Goal: Information Seeking & Learning: Learn about a topic

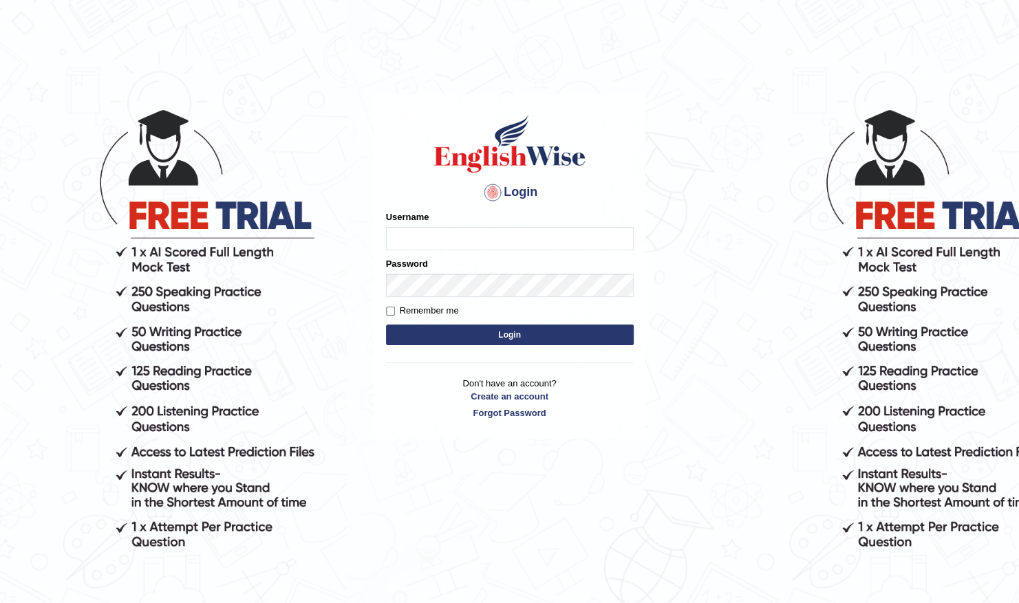
type input "Shilas"
click at [506, 335] on button "Login" at bounding box center [510, 335] width 248 height 21
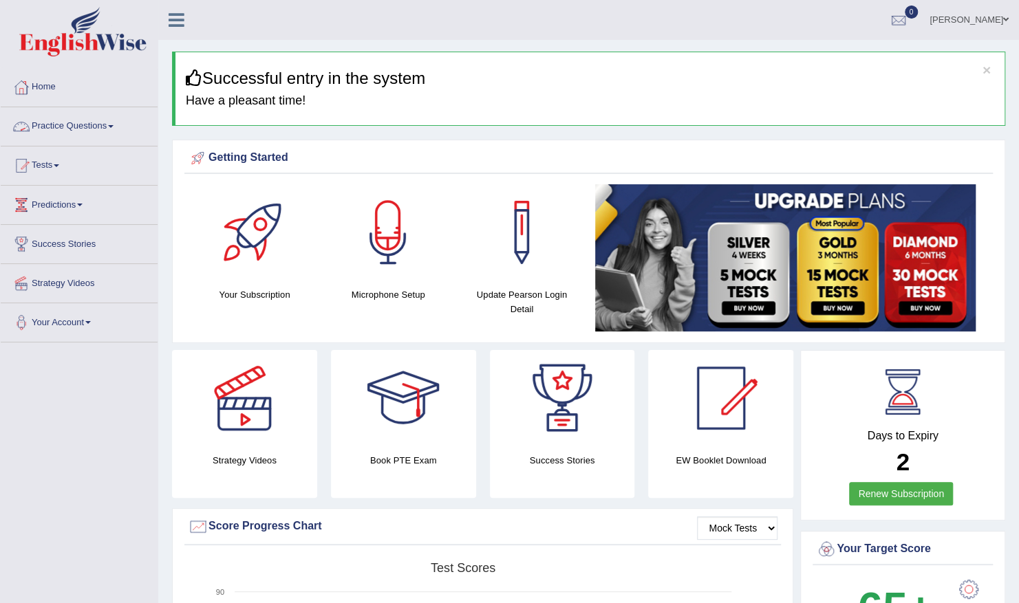
click at [106, 129] on link "Practice Questions" at bounding box center [79, 124] width 157 height 34
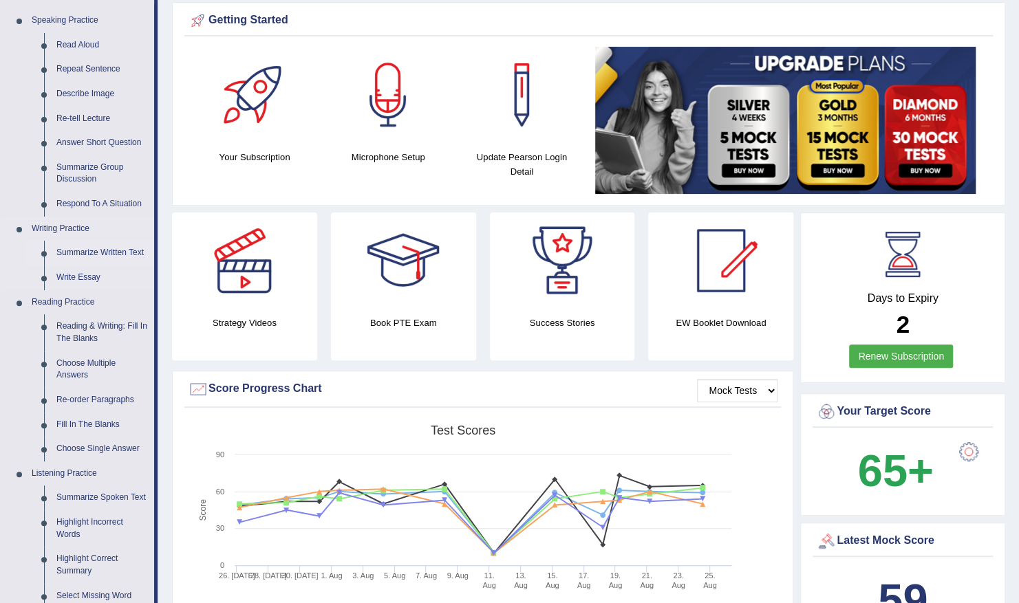
scroll to position [165, 0]
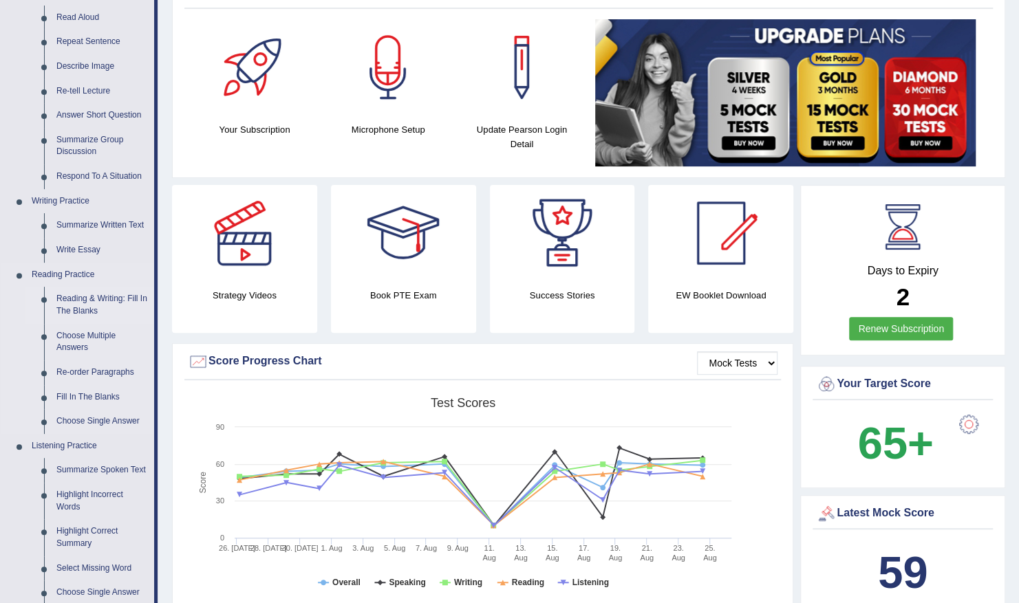
click at [95, 301] on link "Reading & Writing: Fill In The Blanks" at bounding box center [102, 305] width 104 height 36
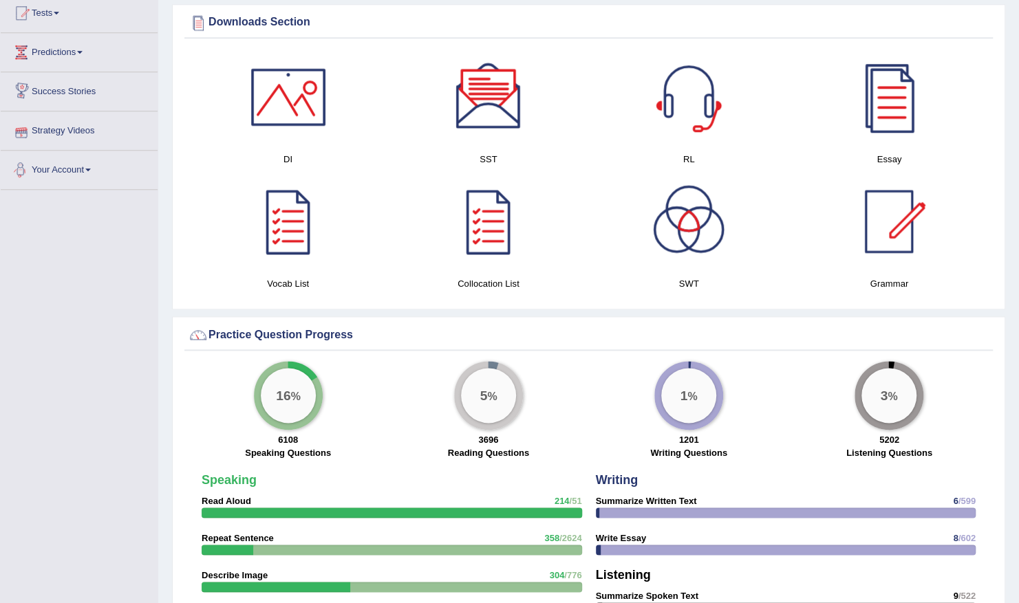
scroll to position [750, 0]
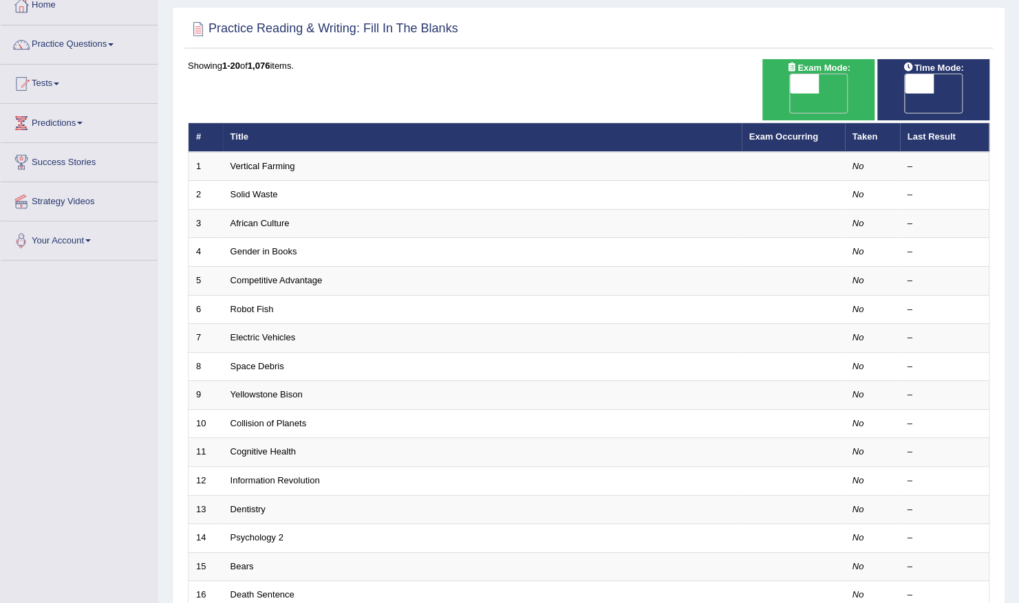
scroll to position [83, 0]
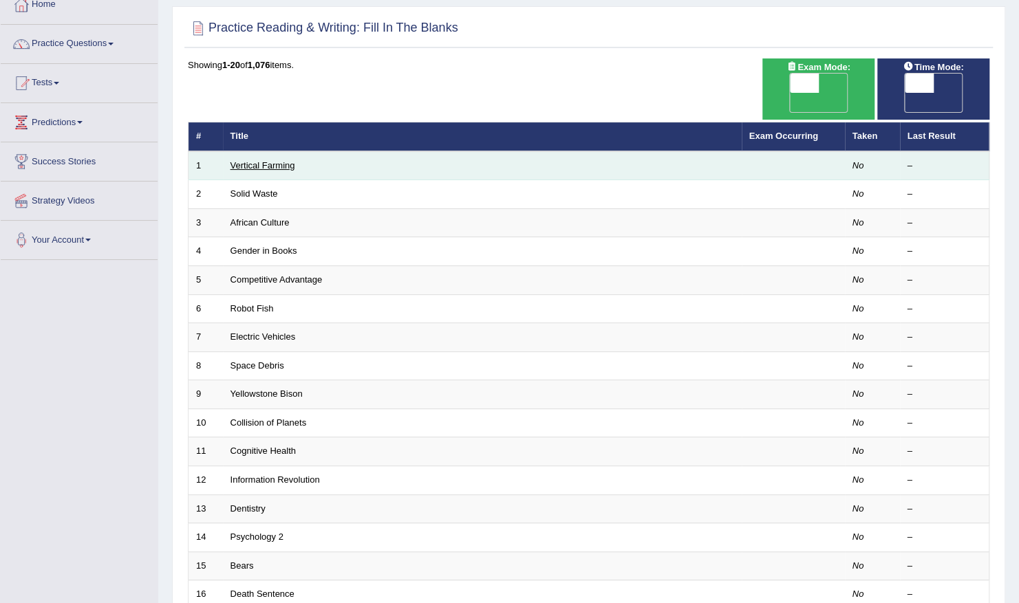
click at [255, 160] on link "Vertical Farming" at bounding box center [262, 165] width 65 height 10
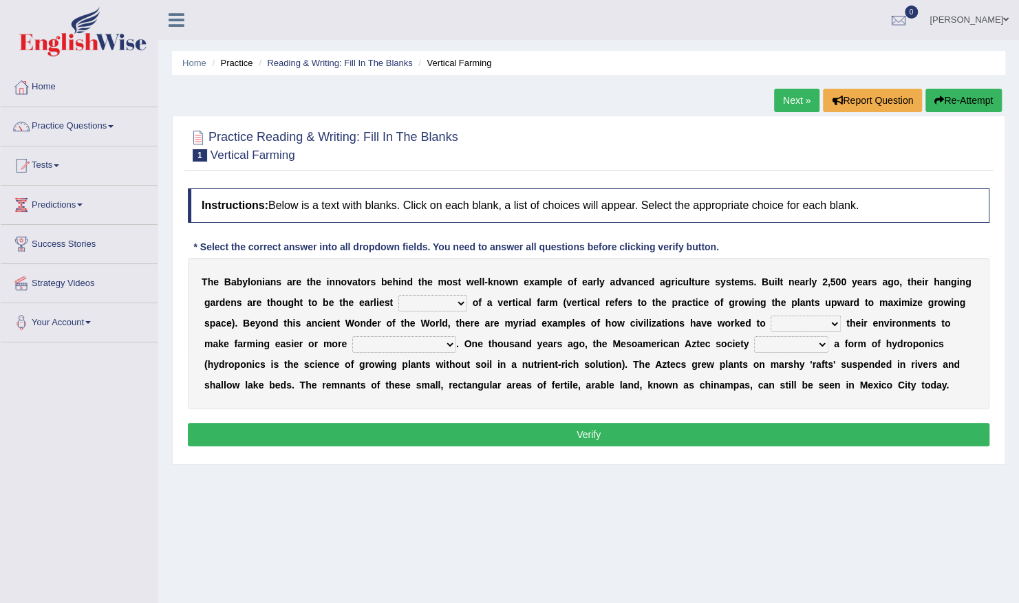
click at [407, 305] on select "prototype failure discredit protocol" at bounding box center [432, 303] width 69 height 17
click at [415, 228] on div "Instructions: Below is a text with blanks. Click on each blank, a list of choic…" at bounding box center [588, 320] width 808 height 276
click at [404, 301] on select "prototype failure discredit protocol" at bounding box center [432, 303] width 69 height 17
select select "prototype"
click at [398, 295] on select "prototype failure discredit protocol" at bounding box center [432, 303] width 69 height 17
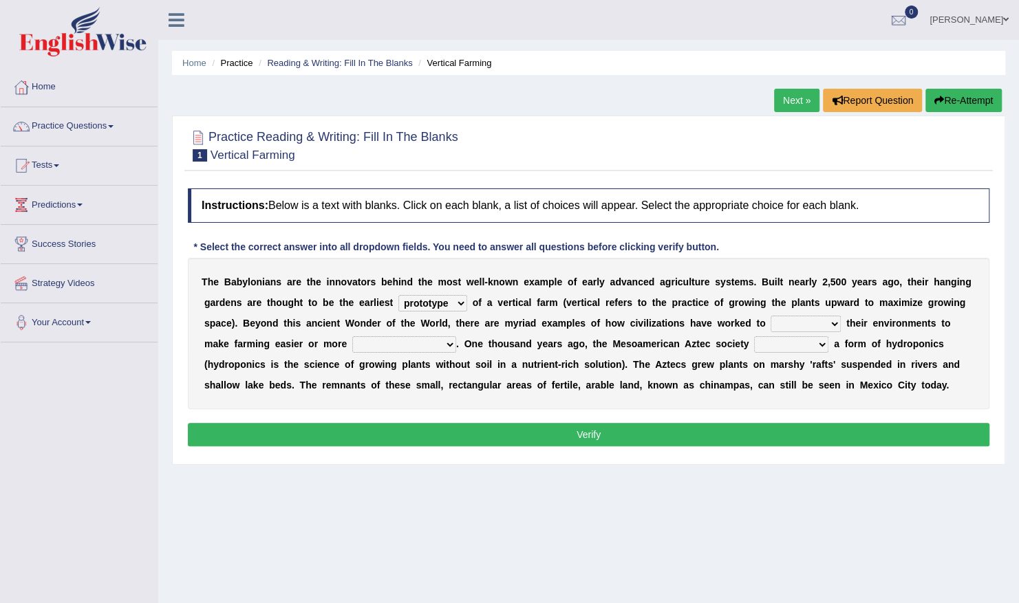
click at [771, 323] on select "manipulate escape respect disarrange" at bounding box center [806, 324] width 70 height 17
select select "escape"
click at [771, 316] on select "manipulate escape respect disarrange" at bounding box center [806, 324] width 70 height 17
click at [352, 342] on select "productive constructive connective counterproductive" at bounding box center [404, 344] width 104 height 17
select select "productive"
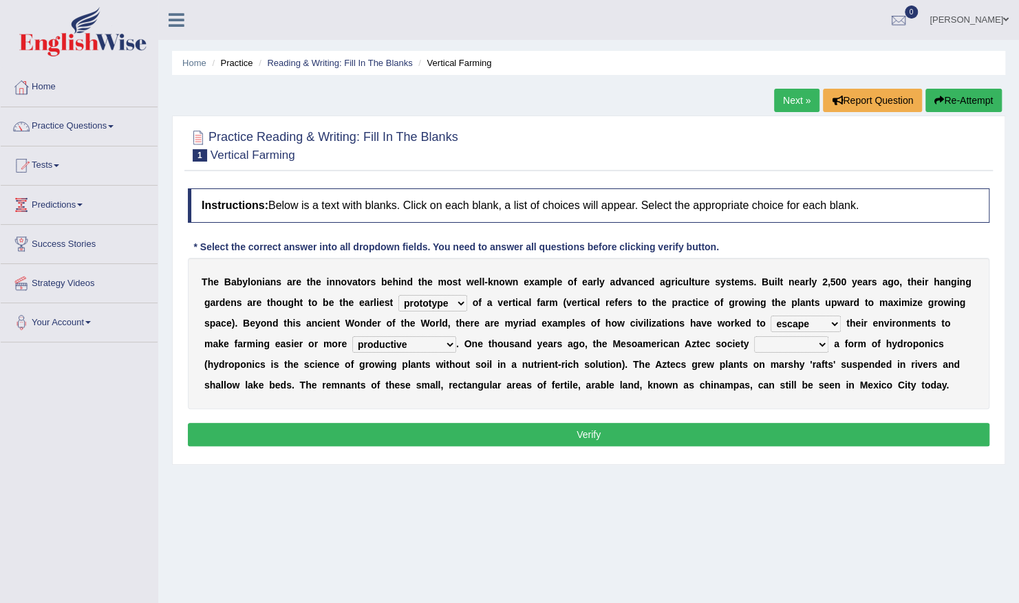
click at [352, 336] on select "productive constructive connective counterproductive" at bounding box center [404, 344] width 104 height 17
click at [754, 343] on select "domineered volunteered pioneered engineered" at bounding box center [791, 344] width 74 height 17
select select "pioneered"
click at [754, 336] on select "domineered volunteered pioneered engineered" at bounding box center [791, 344] width 74 height 17
click at [604, 425] on button "Verify" at bounding box center [589, 434] width 802 height 23
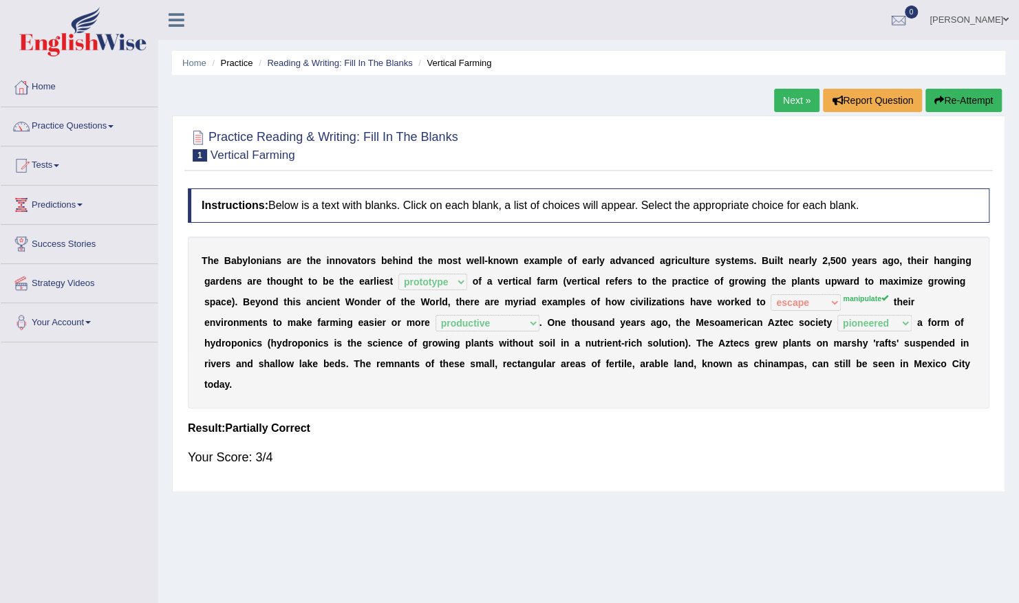
click at [794, 99] on link "Next »" at bounding box center [796, 100] width 45 height 23
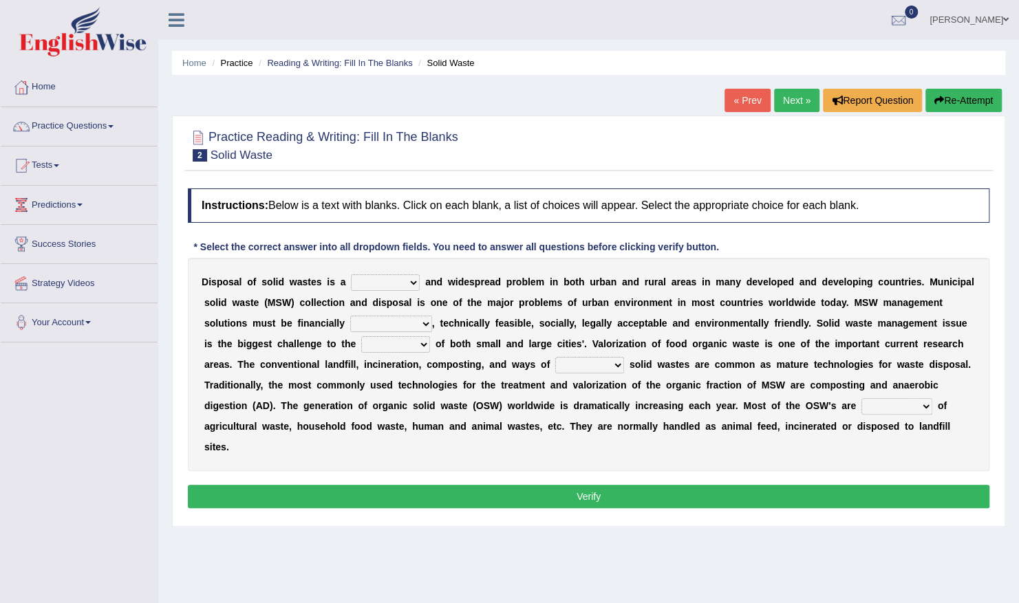
click at [402, 280] on select "slanting stinging stalling shafting" at bounding box center [385, 283] width 69 height 17
select select "slanting"
click at [351, 275] on select "slanting stinging stalling shafting" at bounding box center [385, 283] width 69 height 17
click at [350, 319] on select "unattainable sustainable objectionable treasonable" at bounding box center [391, 324] width 82 height 17
select select "sustainable"
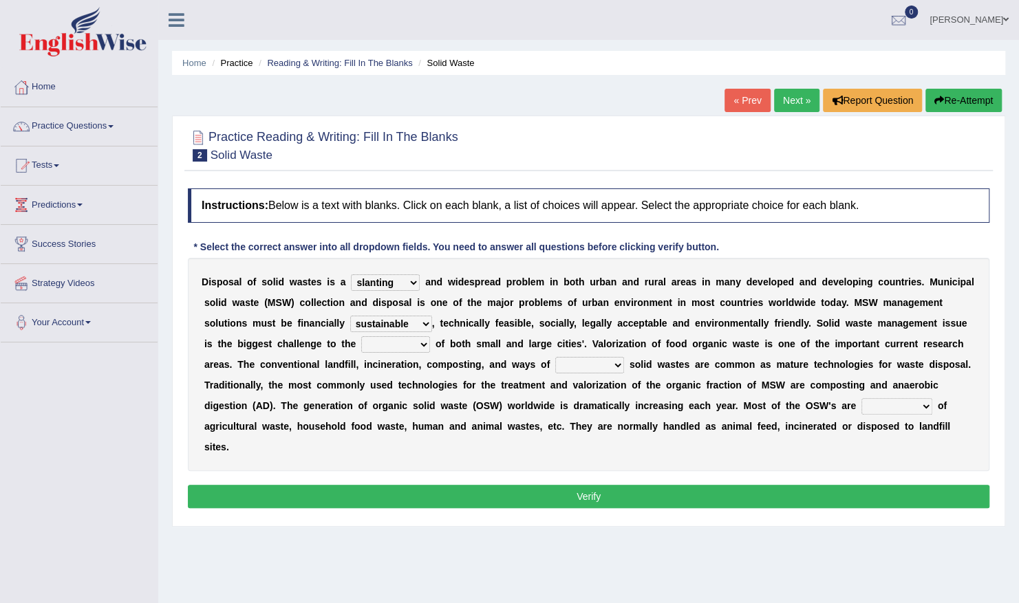
click at [350, 316] on select "unattainable sustainable objectionable treasonable" at bounding box center [391, 324] width 82 height 17
click at [361, 345] on select "plants culture authorities history" at bounding box center [395, 344] width 69 height 17
click at [361, 336] on select "plants culture authorities history" at bounding box center [395, 344] width 69 height 17
click at [361, 341] on select "plants culture authorities history" at bounding box center [395, 344] width 69 height 17
select select "authorities"
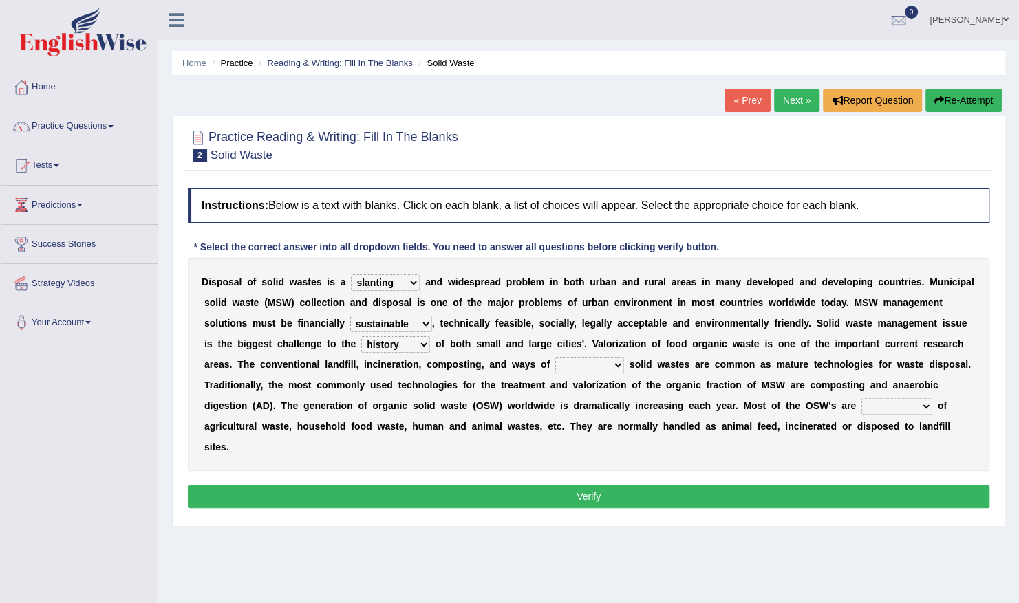
click at [361, 336] on select "plants culture authorities history" at bounding box center [395, 344] width 69 height 17
click at [555, 365] on select "reserving preserving deserving handling" at bounding box center [589, 365] width 69 height 17
select select "preserving"
click at [555, 357] on select "reserving preserving deserving handling" at bounding box center [589, 365] width 69 height 17
click at [861, 405] on select "composed disposed composing disposing" at bounding box center [896, 406] width 71 height 17
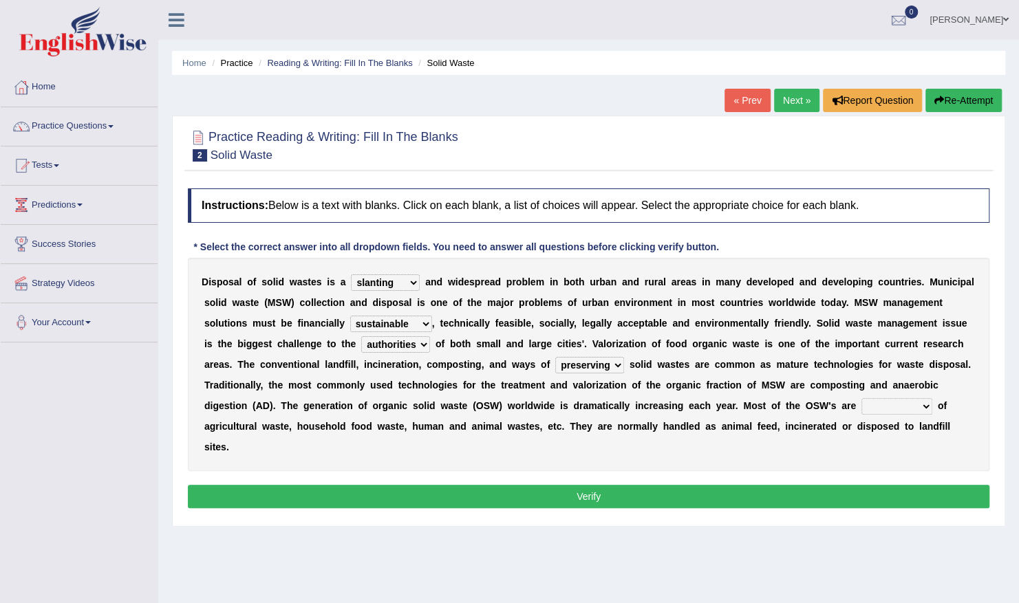
select select "composed"
click at [861, 398] on select "composed disposed composing disposing" at bounding box center [896, 406] width 71 height 17
click at [621, 485] on button "Verify" at bounding box center [589, 496] width 802 height 23
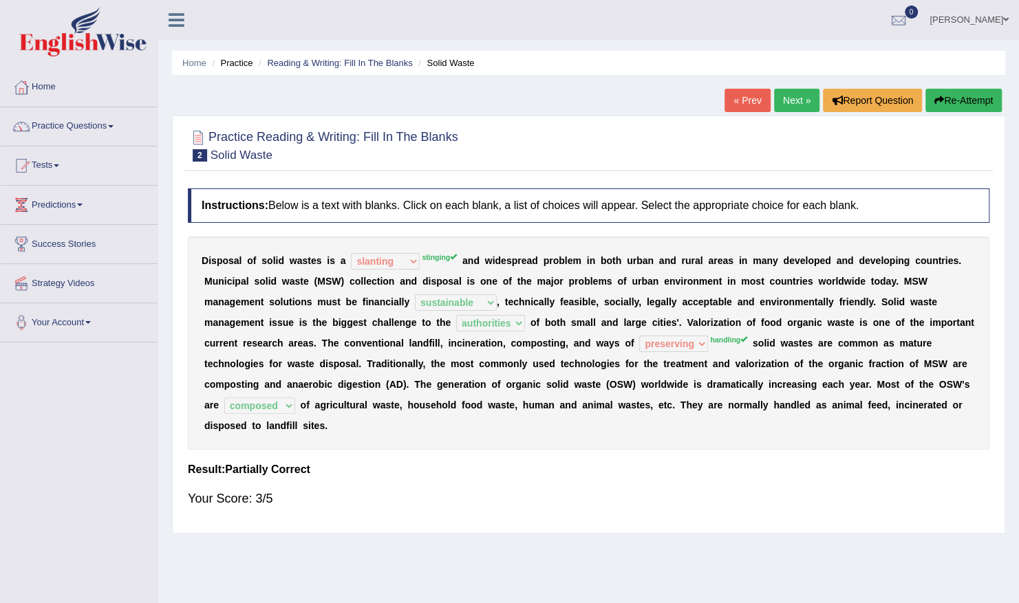
click at [790, 103] on link "Next »" at bounding box center [796, 100] width 45 height 23
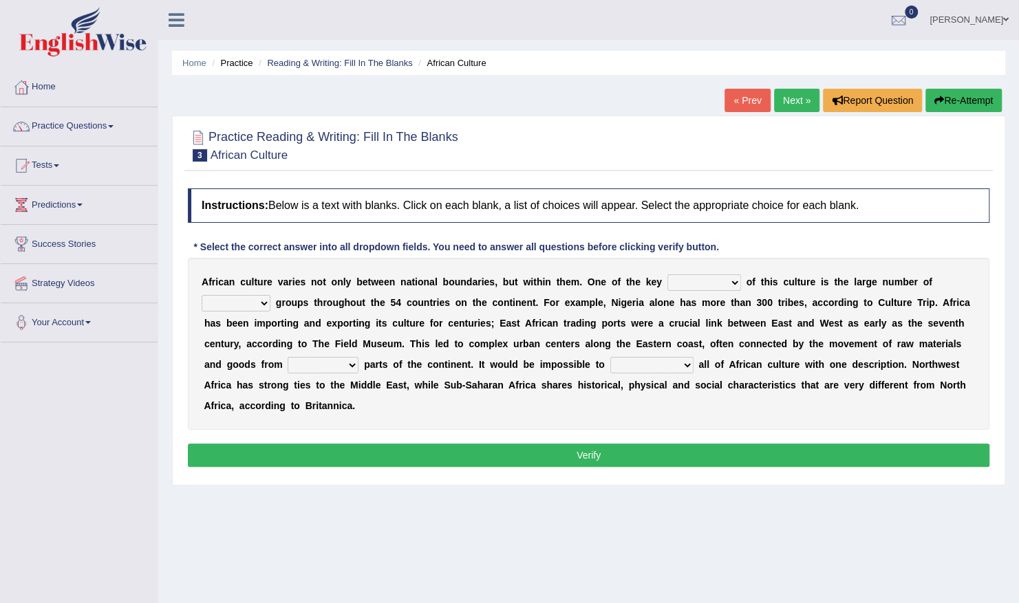
click at [698, 282] on select "conjectures features issues doubts" at bounding box center [704, 283] width 74 height 17
select select "features"
click at [667, 275] on select "conjectures features issues doubts" at bounding box center [704, 283] width 74 height 17
click at [270, 295] on select "ethic ethnic eugenic epic" at bounding box center [236, 303] width 69 height 17
select select "ethic"
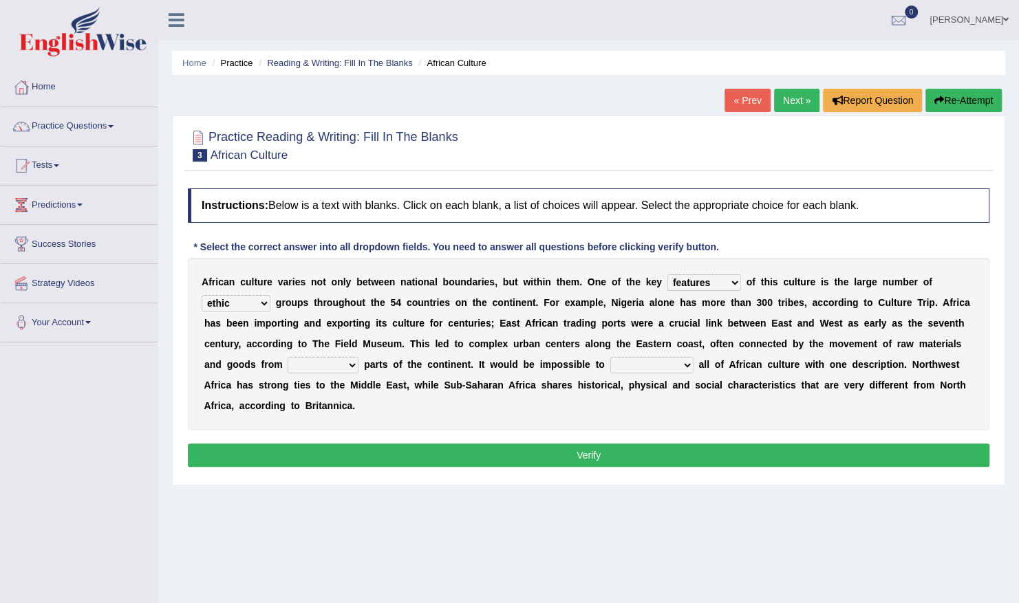
click at [270, 295] on select "ethic ethnic eugenic epic" at bounding box center [236, 303] width 69 height 17
click at [358, 357] on select "forelocked interlocked unlocked landlocked" at bounding box center [323, 365] width 71 height 17
select select "landlocked"
click at [358, 357] on select "forelocked interlocked unlocked landlocked" at bounding box center [323, 365] width 71 height 17
click at [610, 363] on select "characterize conceptualize symbolize synthesize" at bounding box center [651, 365] width 83 height 17
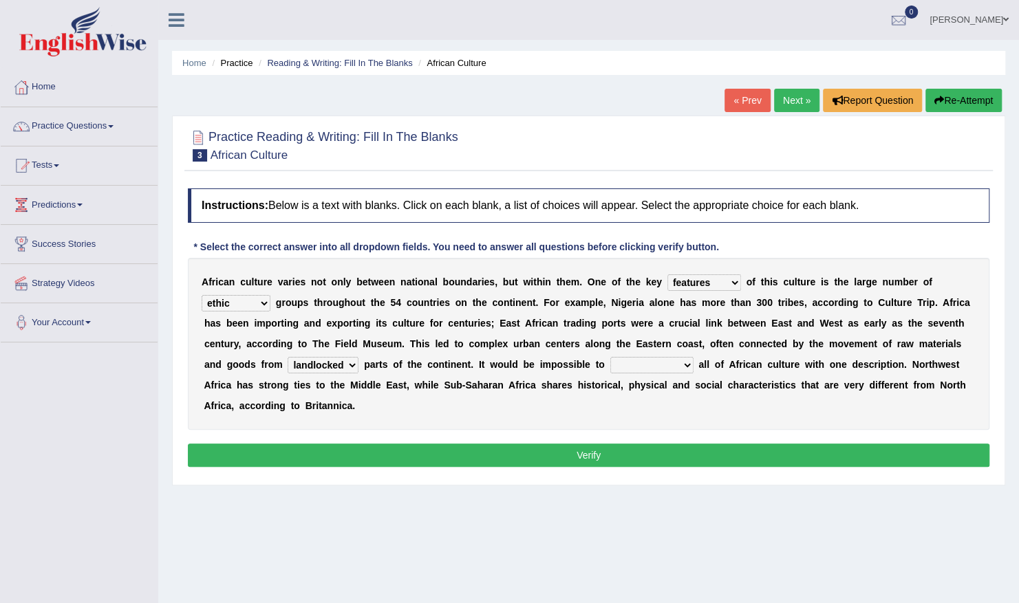
select select "symbolize"
click at [610, 357] on select "characterize conceptualize symbolize synthesize" at bounding box center [651, 365] width 83 height 17
click at [595, 444] on button "Verify" at bounding box center [589, 455] width 802 height 23
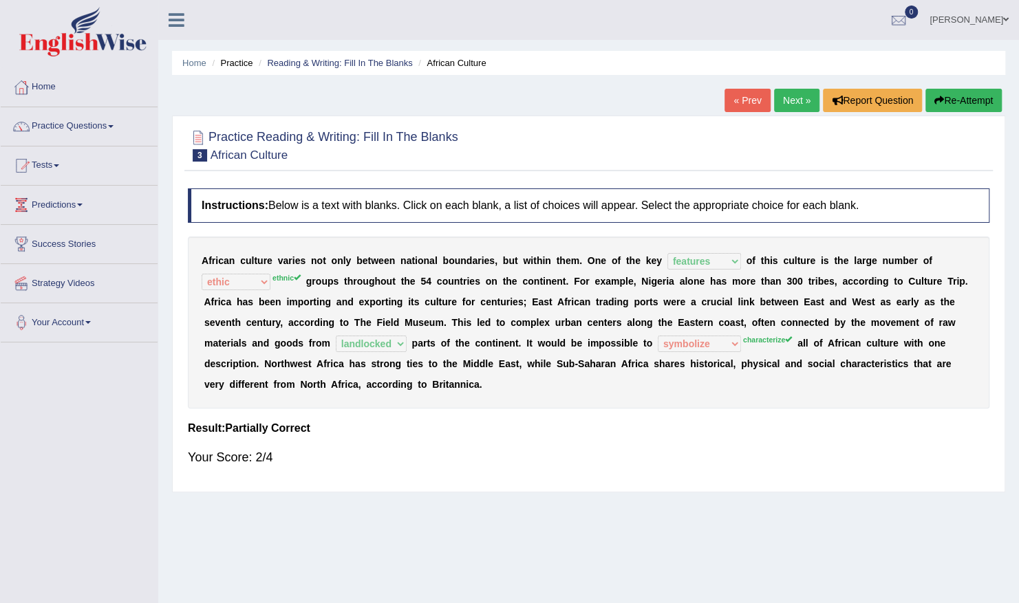
click at [797, 103] on link "Next »" at bounding box center [796, 100] width 45 height 23
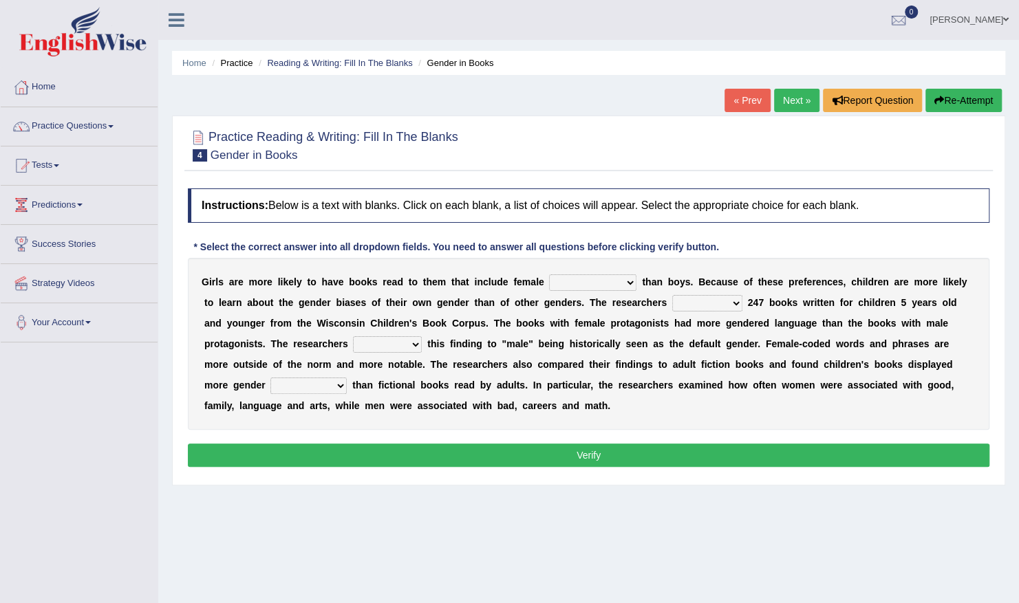
click at [591, 281] on select "protagonists cosmogonists agonists expressionists" at bounding box center [592, 283] width 87 height 17
select select "expressionists"
click at [549, 275] on select "protagonists cosmogonists agonists expressionists" at bounding box center [592, 283] width 87 height 17
click at [672, 301] on select "hydrolyzed paralyzed catalyzed analyzed" at bounding box center [707, 303] width 70 height 17
select select "analyzed"
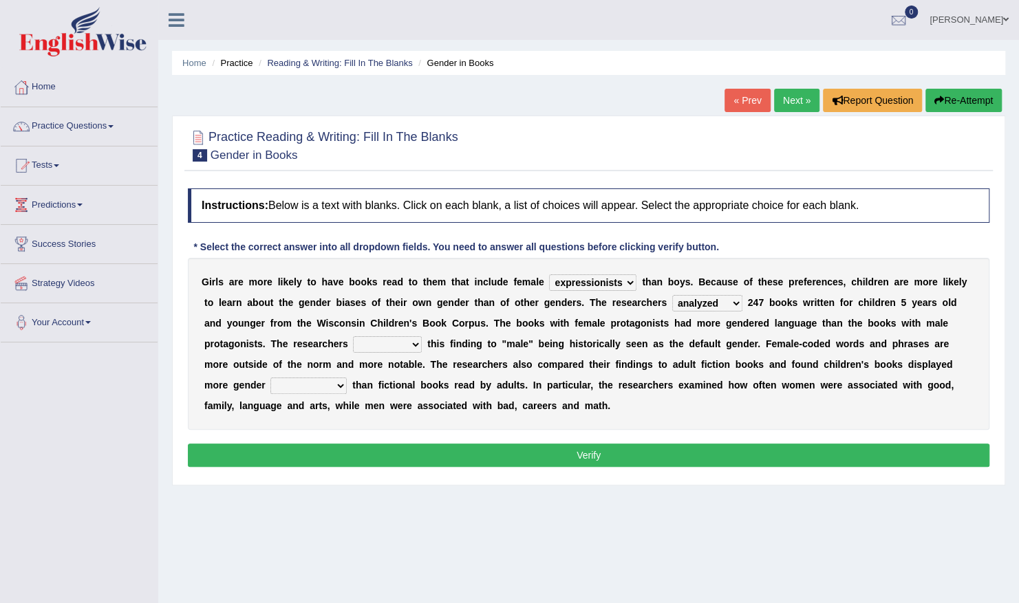
click at [672, 295] on select "hydrolyzed paralyzed catalyzed analyzed" at bounding box center [707, 303] width 70 height 17
click at [590, 278] on select "protagonists cosmogonists agonists expressionists" at bounding box center [592, 283] width 87 height 17
click at [489, 493] on div "Home Practice Reading & Writing: Fill In The Blanks Gender in Books « Prev Next…" at bounding box center [588, 344] width 861 height 688
click at [598, 281] on select "protagonists cosmogonists agonists expressionists" at bounding box center [592, 283] width 87 height 17
select select "protagonists"
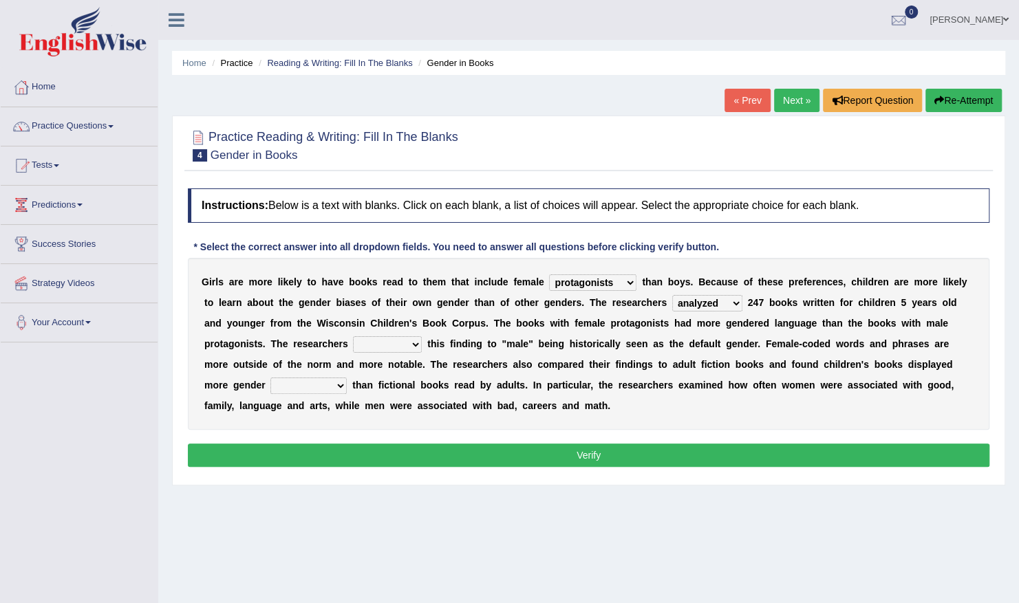
click at [549, 275] on select "protagonists cosmogonists agonists expressionists" at bounding box center [592, 283] width 87 height 17
click at [353, 346] on select "contribute tribute distribute attribute" at bounding box center [387, 344] width 69 height 17
select select "contribute"
click at [353, 336] on select "contribute tribute distribute attribute" at bounding box center [387, 344] width 69 height 17
click at [347, 378] on select "stereotypes teletypes prototypes electrotypes" at bounding box center [308, 386] width 76 height 17
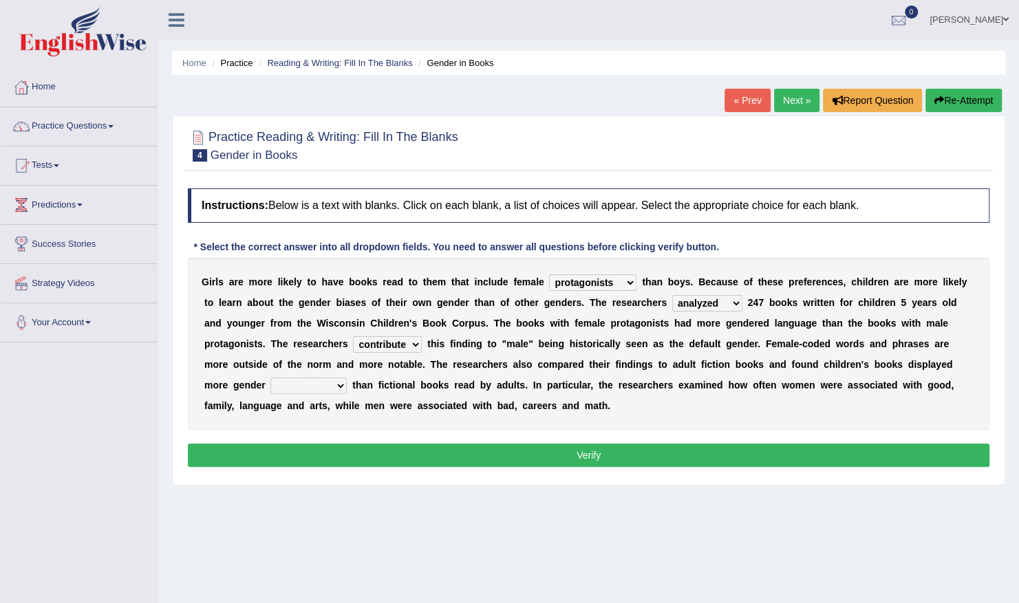
select select "stereotypes"
click at [347, 378] on select "stereotypes teletypes prototypes electrotypes" at bounding box center [308, 386] width 76 height 17
click at [623, 445] on button "Verify" at bounding box center [589, 455] width 802 height 23
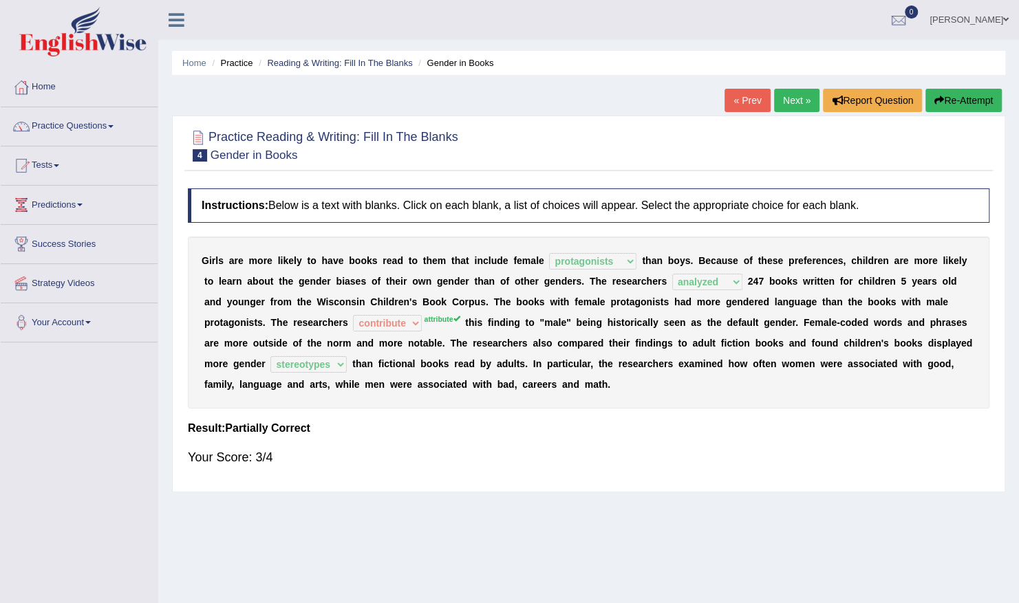
click at [788, 96] on link "Next »" at bounding box center [796, 100] width 45 height 23
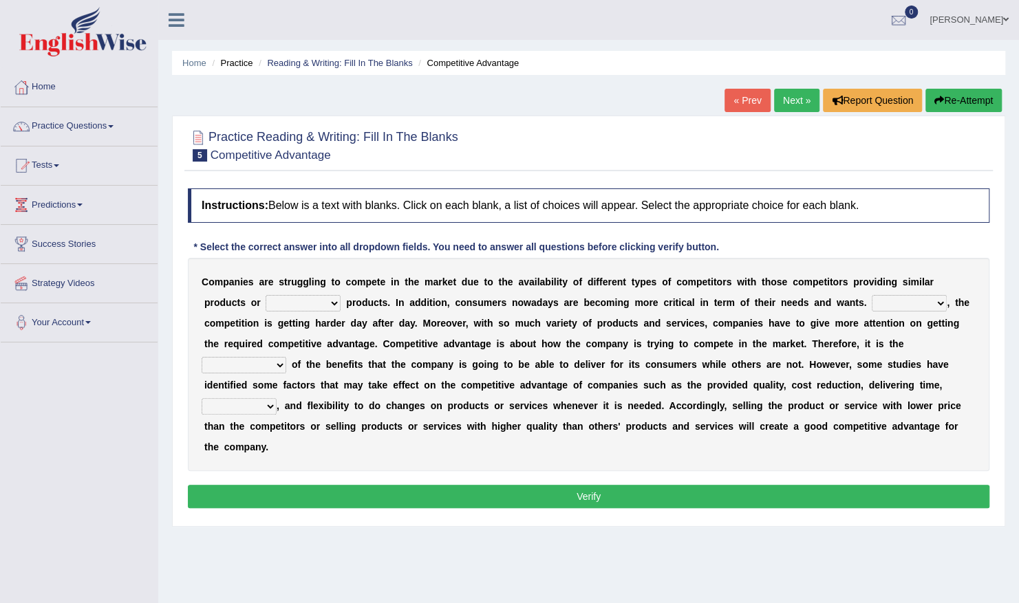
click at [266, 303] on select "constitution restitution substitution institution" at bounding box center [303, 303] width 75 height 17
select select "restitution"
click at [266, 295] on select "constitution restitution substitution institution" at bounding box center [303, 303] width 75 height 17
click at [872, 299] on select "However Instead Additionally Therefore" at bounding box center [909, 303] width 75 height 17
click at [872, 295] on select "However Instead Additionally Therefore" at bounding box center [909, 303] width 75 height 17
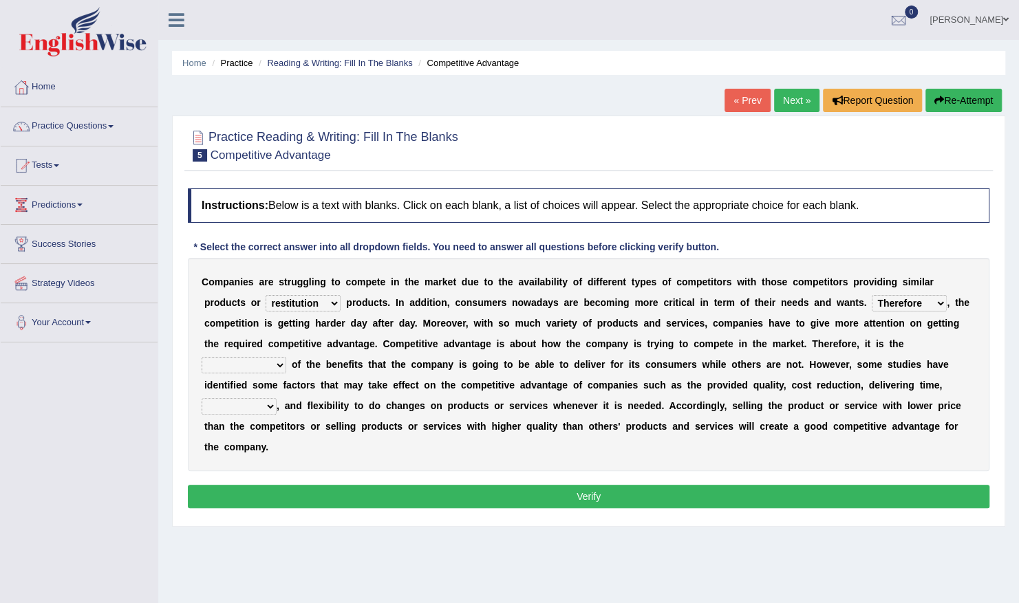
click at [872, 302] on select "However Instead Additionally Therefore" at bounding box center [909, 303] width 75 height 17
select select "Additionally"
click at [872, 295] on select "However Instead Additionally Therefore" at bounding box center [909, 303] width 75 height 17
click at [286, 357] on select "dissemination ordination determination incarnation" at bounding box center [244, 365] width 85 height 17
select select "determination"
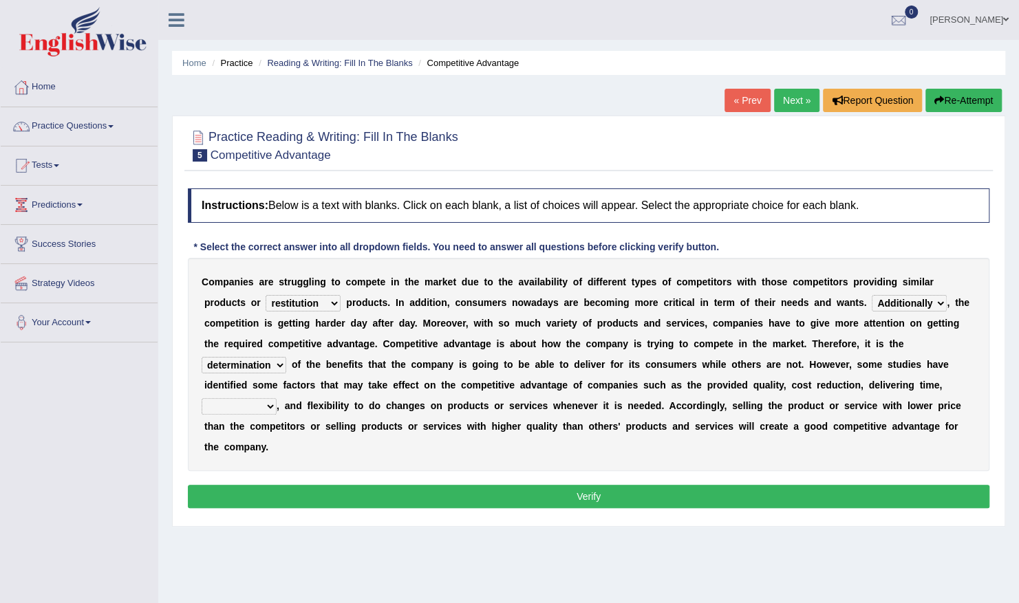
click at [286, 357] on select "dissemination ordination determination incarnation" at bounding box center [244, 365] width 85 height 17
click at [277, 398] on select "captivation aggregation deprivation innovation" at bounding box center [239, 406] width 75 height 17
select select "innovation"
click at [277, 398] on select "captivation aggregation deprivation innovation" at bounding box center [239, 406] width 75 height 17
click at [604, 485] on button "Verify" at bounding box center [589, 496] width 802 height 23
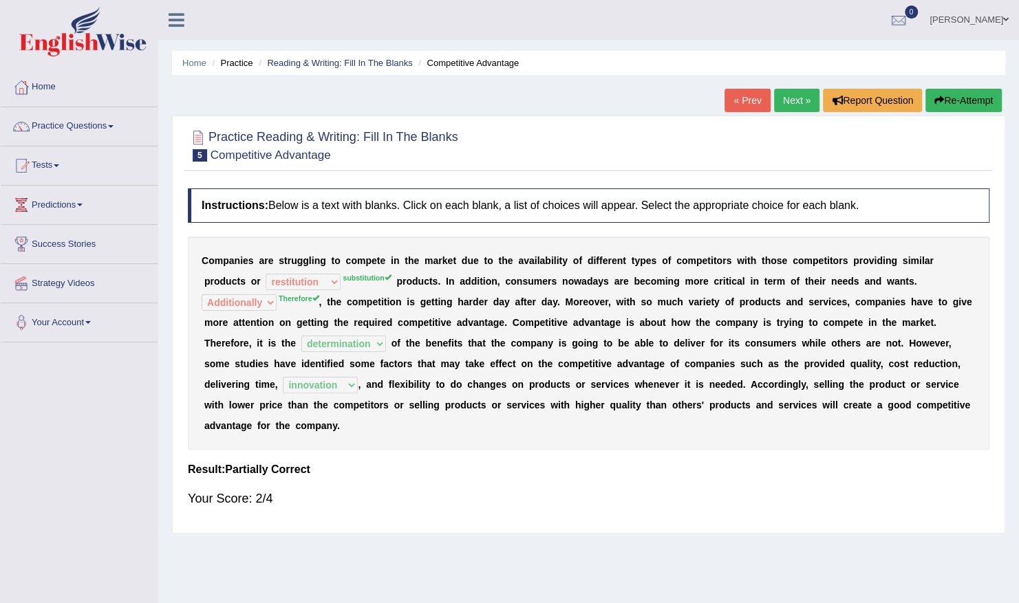
click at [791, 92] on link "Next »" at bounding box center [796, 100] width 45 height 23
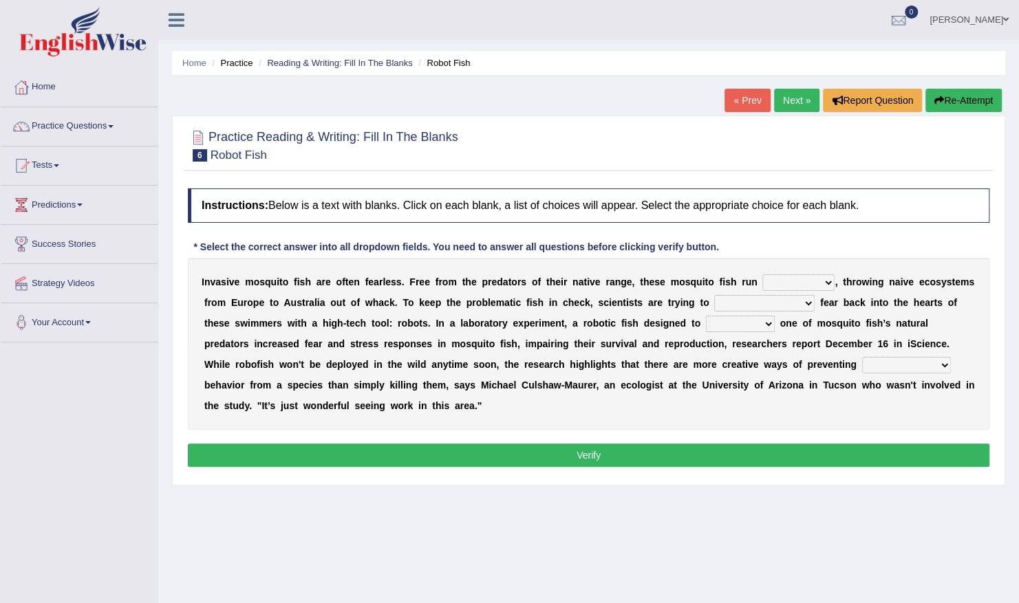
click at [795, 274] on div "I n v a s i v e m o s q u i t o f i s h a r e o f t e n f e a r l e s s . F r e…" at bounding box center [589, 344] width 802 height 172
click at [768, 282] on select "occupant flippant rampant concordant" at bounding box center [798, 283] width 72 height 17
select select "occupant"
click at [762, 275] on select "occupant flippant rampant concordant" at bounding box center [798, 283] width 72 height 17
click at [714, 304] on select "accept spike strike drake" at bounding box center [764, 303] width 100 height 17
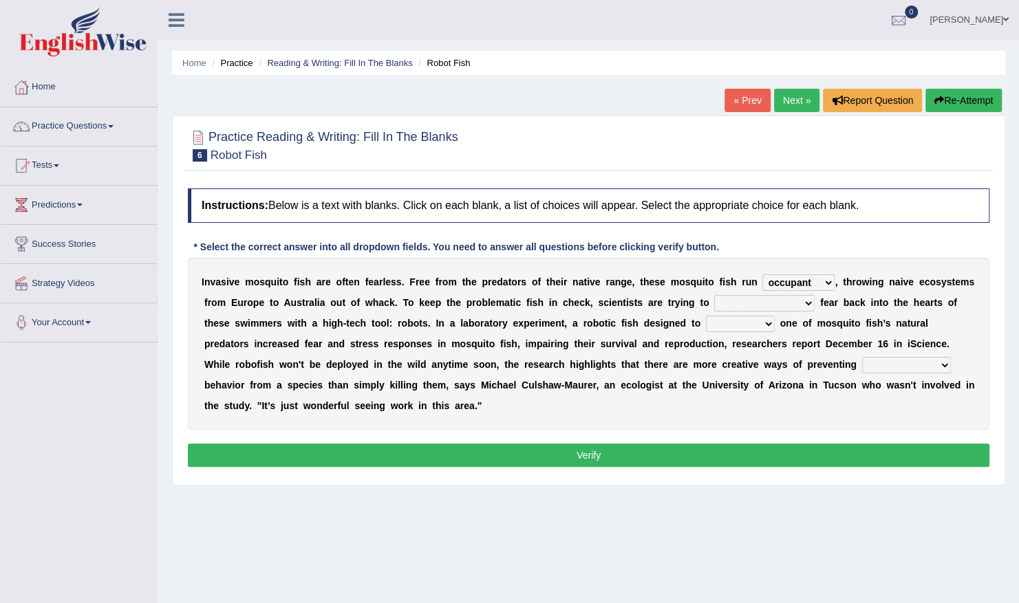
select select "spike"
click at [714, 295] on select "accept spike strike drake" at bounding box center [764, 303] width 100 height 17
click at [706, 319] on select "bequest mimic battle conquest" at bounding box center [740, 324] width 69 height 17
select select "mimic"
click at [706, 316] on select "bequest mimic battle conquest" at bounding box center [740, 324] width 69 height 17
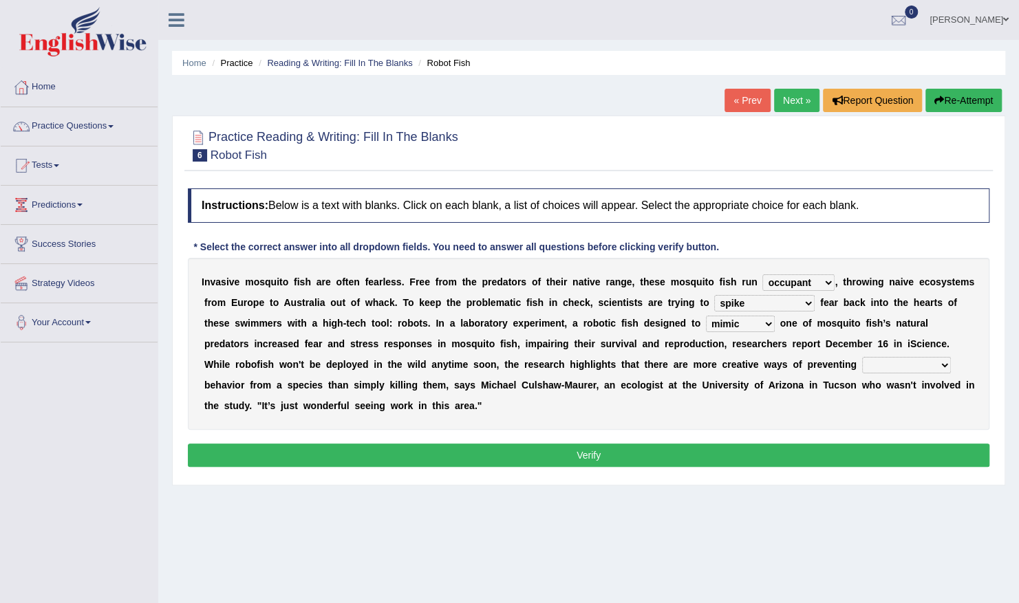
click at [862, 361] on select "unprivileged unprecedented uncharted unwanted" at bounding box center [906, 365] width 89 height 17
select select "unwanted"
click at [862, 357] on select "unprivileged unprecedented uncharted unwanted" at bounding box center [906, 365] width 89 height 17
click at [647, 444] on button "Verify" at bounding box center [589, 455] width 802 height 23
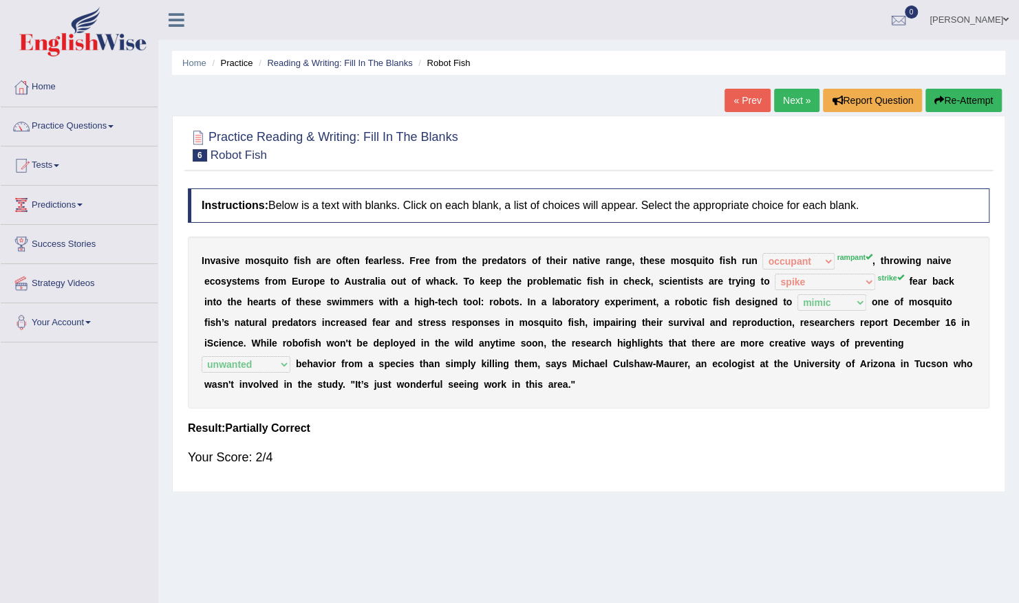
click at [795, 103] on link "Next »" at bounding box center [796, 100] width 45 height 23
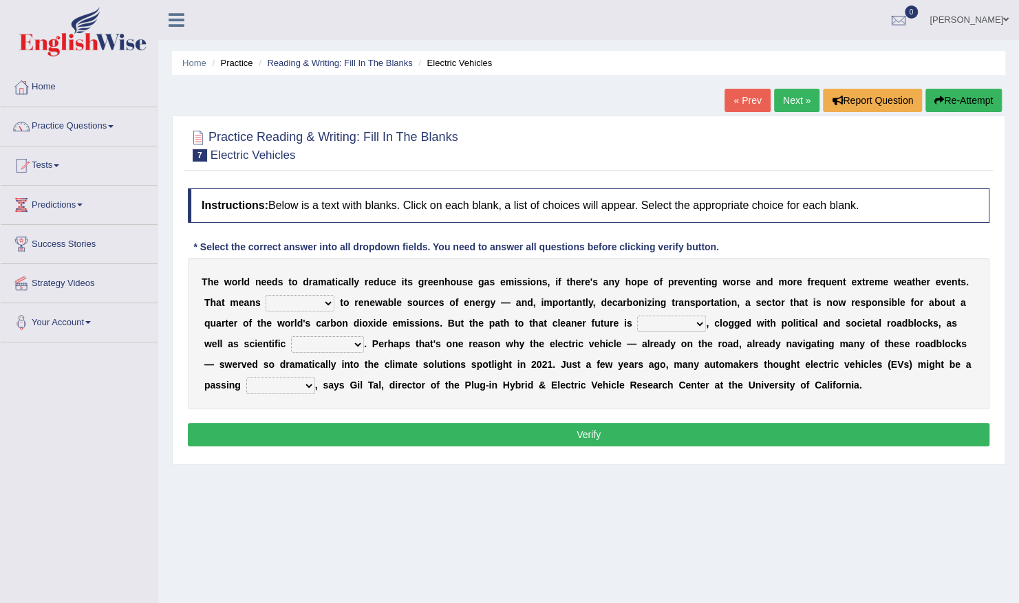
click at [295, 303] on select "grafting drafting crafting shifting" at bounding box center [300, 303] width 69 height 17
click at [292, 302] on select "grafting drafting crafting shifting" at bounding box center [300, 303] width 69 height 17
click at [266, 295] on select "grafting drafting crafting shifting" at bounding box center [300, 303] width 69 height 17
click at [288, 303] on select "grafting drafting crafting shifting" at bounding box center [300, 303] width 69 height 17
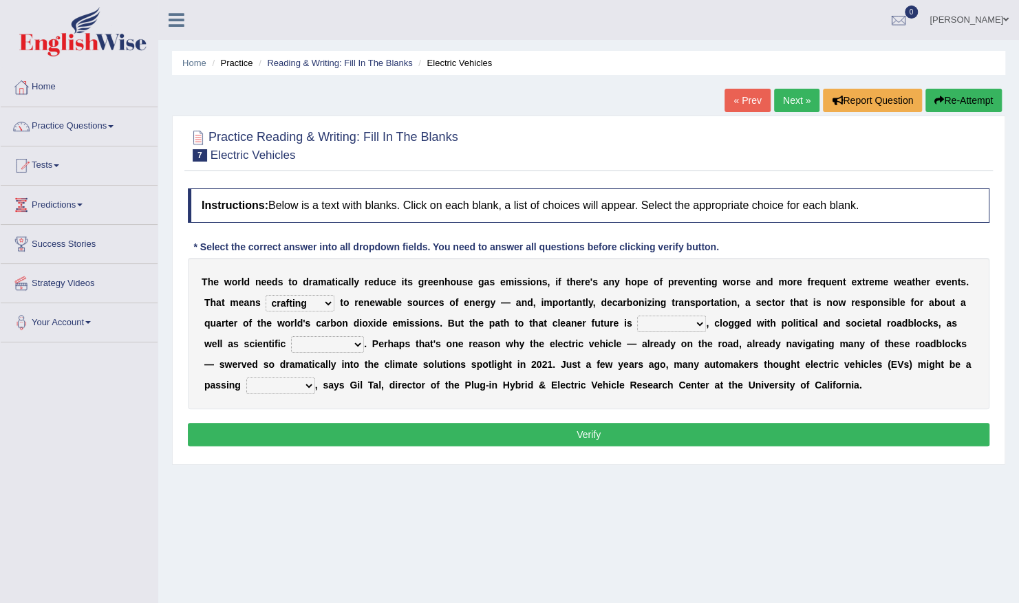
select select "shifting"
click at [266, 295] on select "grafting drafting crafting shifting" at bounding box center [300, 303] width 69 height 17
click at [637, 323] on select "daunting daunted daunt dauntless" at bounding box center [671, 324] width 69 height 17
select select "daunted"
click at [637, 316] on select "daunting daunted daunt dauntless" at bounding box center [671, 324] width 69 height 17
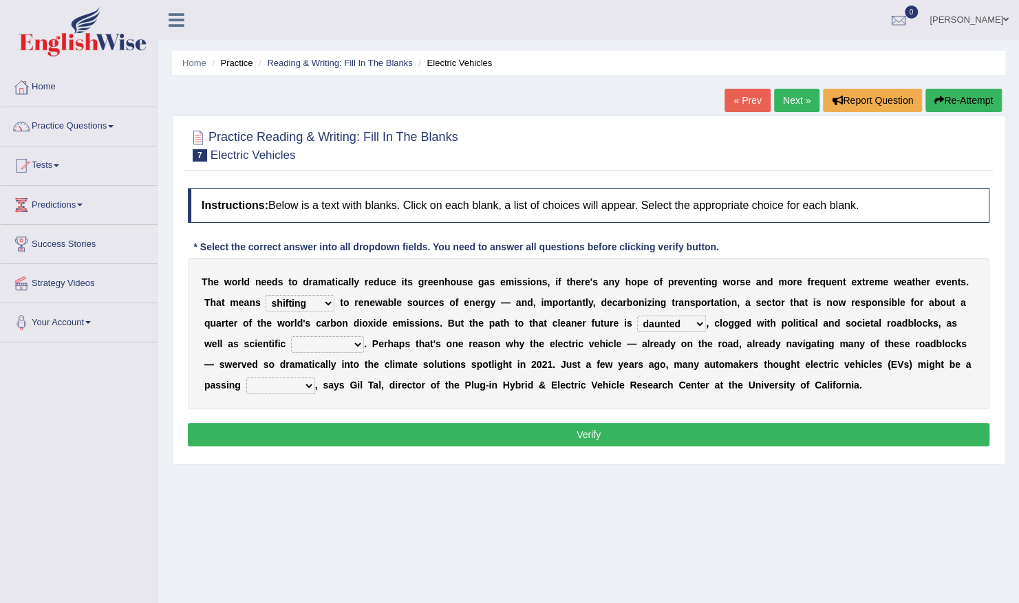
click at [291, 340] on select "spectacles obstacles tentacles receptacles" at bounding box center [327, 344] width 73 height 17
select select "obstacles"
click at [291, 336] on select "spectacles obstacles tentacles receptacles" at bounding box center [327, 344] width 73 height 17
click at [315, 378] on select "fad gad tad lad" at bounding box center [280, 386] width 69 height 17
select select "gad"
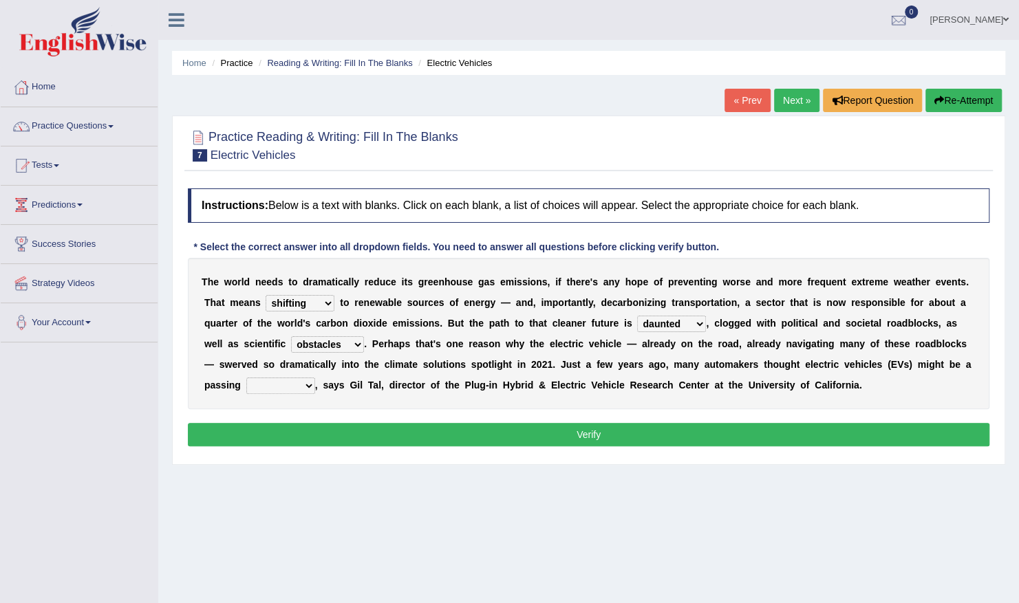
click at [315, 378] on select "fad gad tad lad" at bounding box center [280, 386] width 69 height 17
click at [793, 431] on button "Verify" at bounding box center [589, 434] width 802 height 23
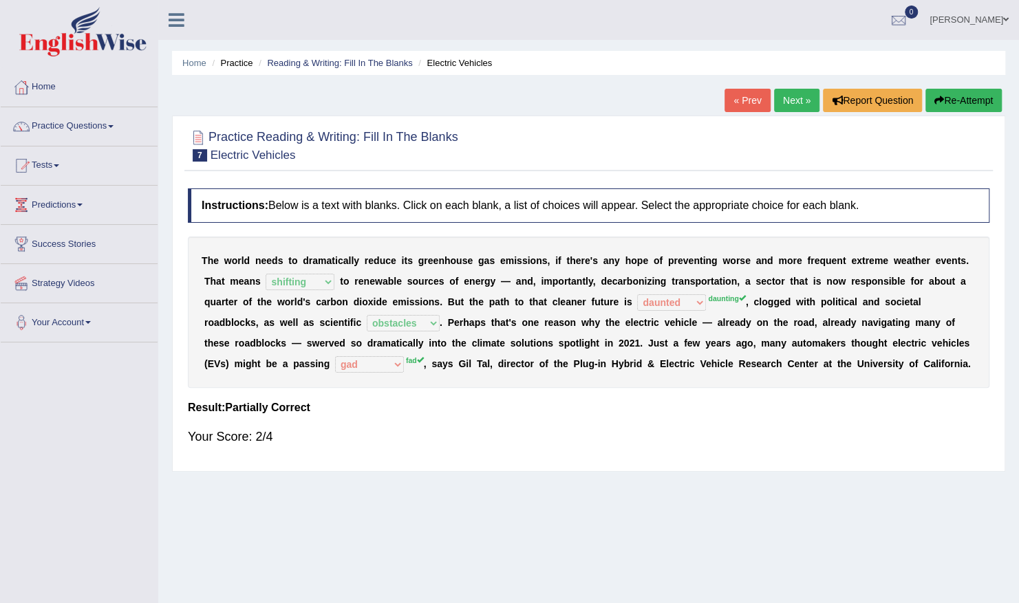
click at [941, 100] on icon "button" at bounding box center [939, 101] width 10 height 10
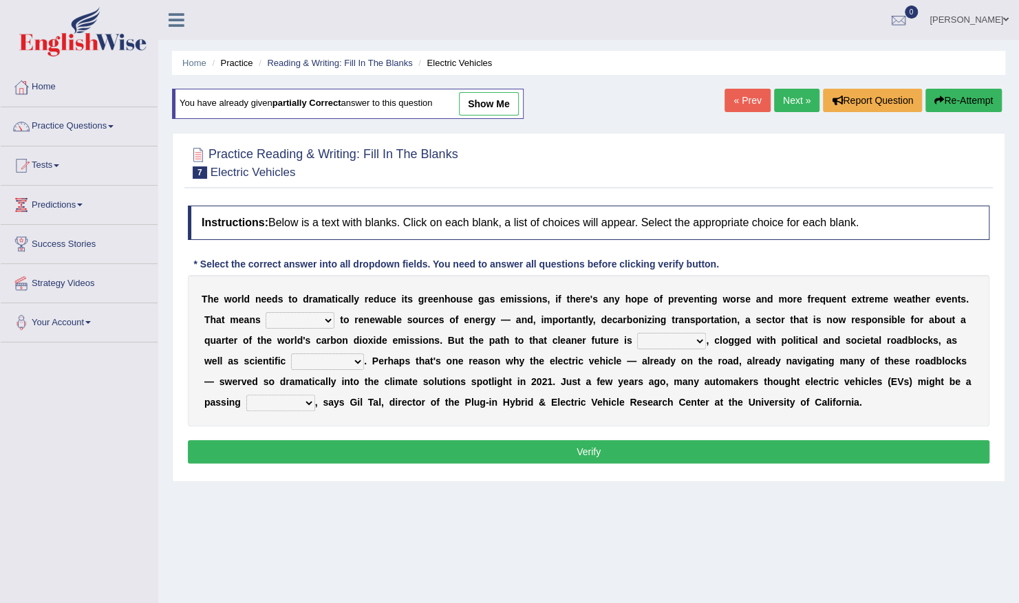
click at [292, 316] on select "grafting drafting crafting shifting" at bounding box center [300, 320] width 69 height 17
select select "shifting"
click at [266, 312] on select "grafting drafting crafting shifting" at bounding box center [300, 320] width 69 height 17
click at [637, 342] on select "daunting daunted daunt dauntless" at bounding box center [671, 341] width 69 height 17
select select "daunting"
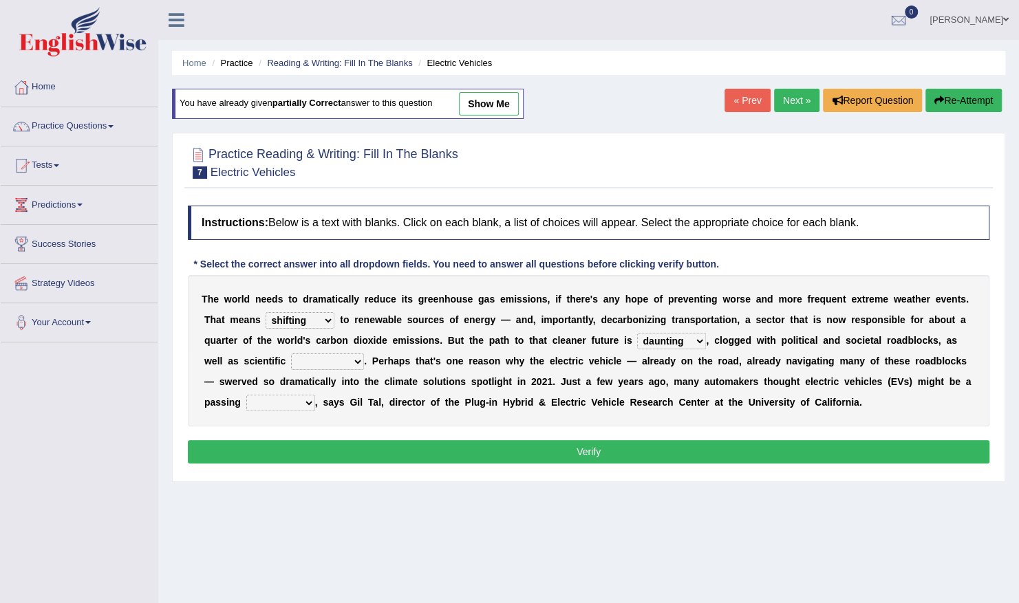
click at [637, 333] on select "daunting daunted daunt dauntless" at bounding box center [671, 341] width 69 height 17
click at [250, 371] on div "T h e w o r l d n e e d s t o d r a m a t i c a l l y r e d u c e i t s g r e e…" at bounding box center [589, 350] width 802 height 151
click at [291, 359] on select "spectacles obstacles tentacles receptacles" at bounding box center [327, 362] width 73 height 17
select select "obstacles"
click at [291, 354] on select "spectacles obstacles tentacles receptacles" at bounding box center [327, 362] width 73 height 17
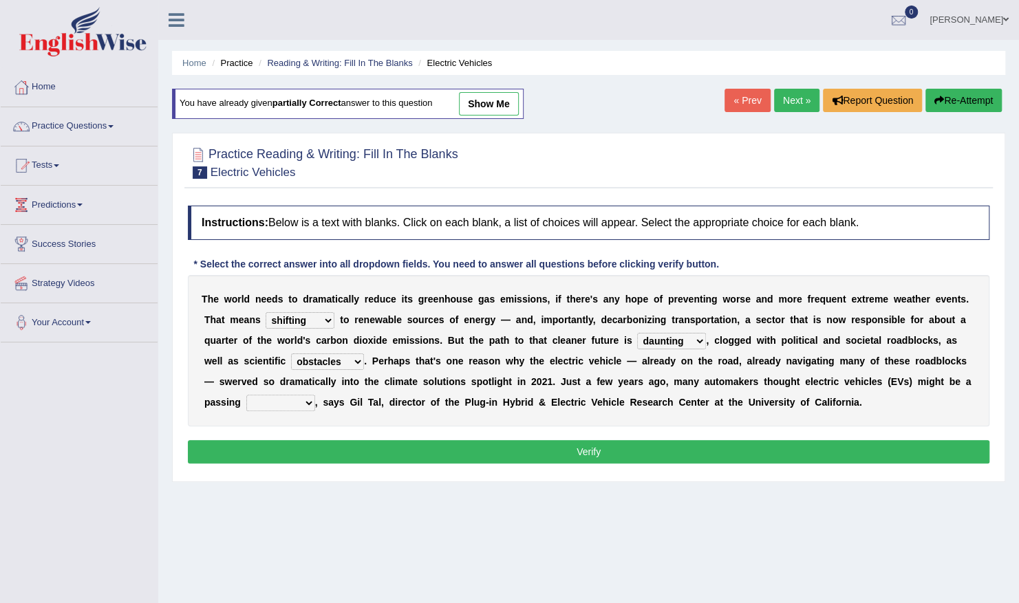
click at [315, 395] on select "fad gad tad lad" at bounding box center [280, 403] width 69 height 17
select select "fad"
click at [315, 395] on select "fad gad tad lad" at bounding box center [280, 403] width 69 height 17
click at [728, 446] on button "Verify" at bounding box center [589, 451] width 802 height 23
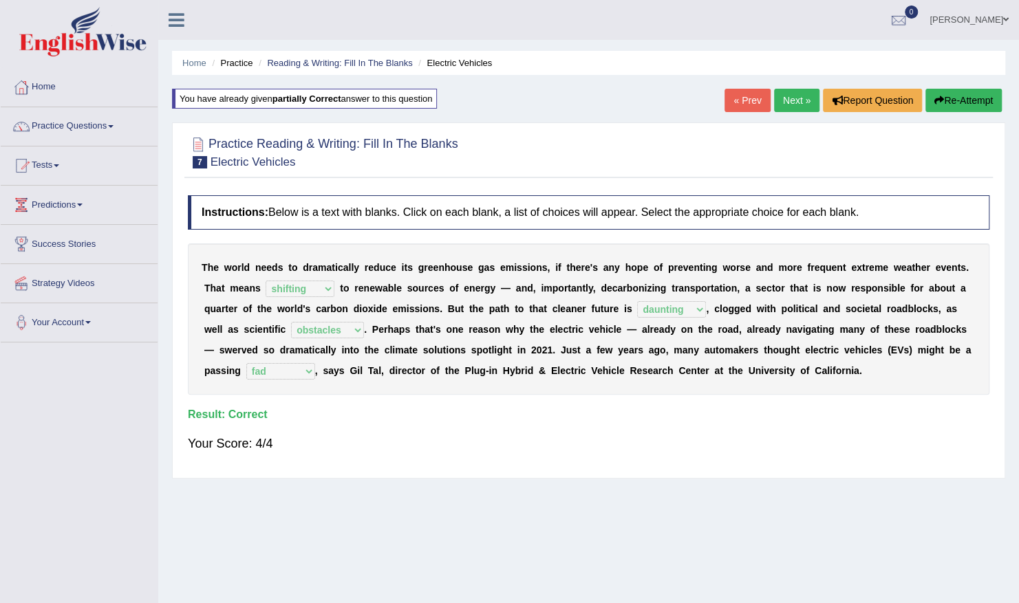
click at [795, 97] on link "Next »" at bounding box center [796, 100] width 45 height 23
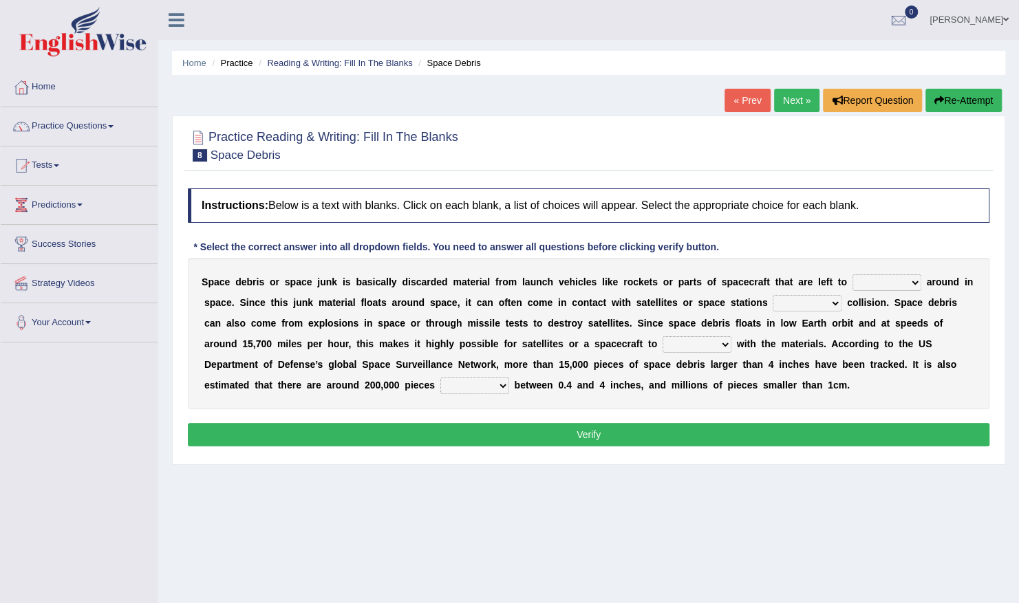
click at [863, 281] on select "twist center roam loll" at bounding box center [886, 283] width 69 height 17
select select "roam"
click at [852, 275] on select "twist center roam loll" at bounding box center [886, 283] width 69 height 17
click at [773, 303] on select "risks risk risked risking" at bounding box center [807, 303] width 69 height 17
select select "risking"
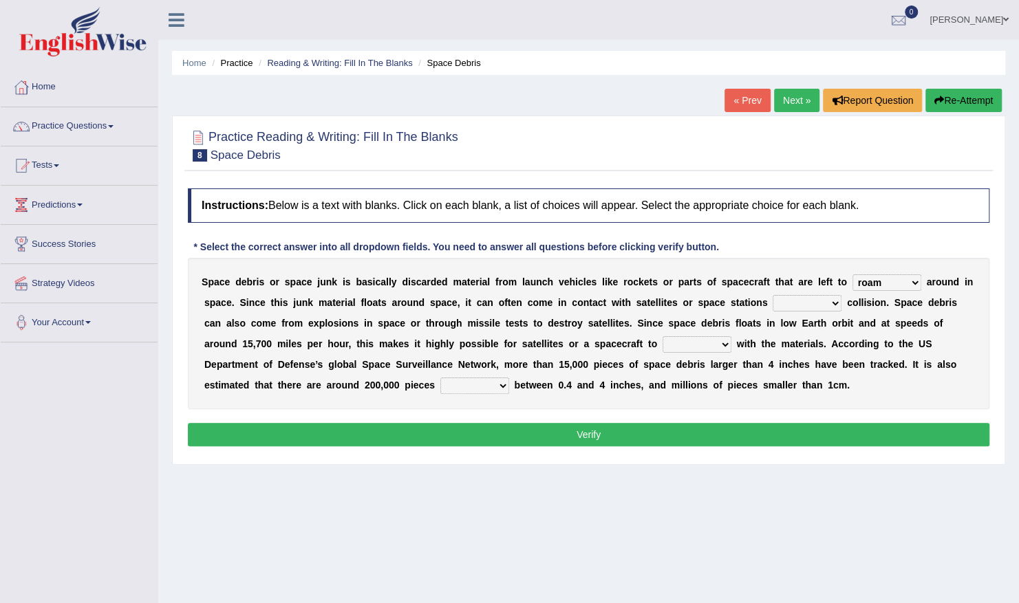
click at [773, 295] on select "risks risk risked risking" at bounding box center [807, 303] width 69 height 17
click at [663, 344] on select "collect collate collide collocate" at bounding box center [697, 344] width 69 height 17
select select "collide"
click at [663, 336] on select "collect collate collide collocate" at bounding box center [697, 344] width 69 height 17
click at [440, 379] on select "sized sizing size sizes" at bounding box center [474, 386] width 69 height 17
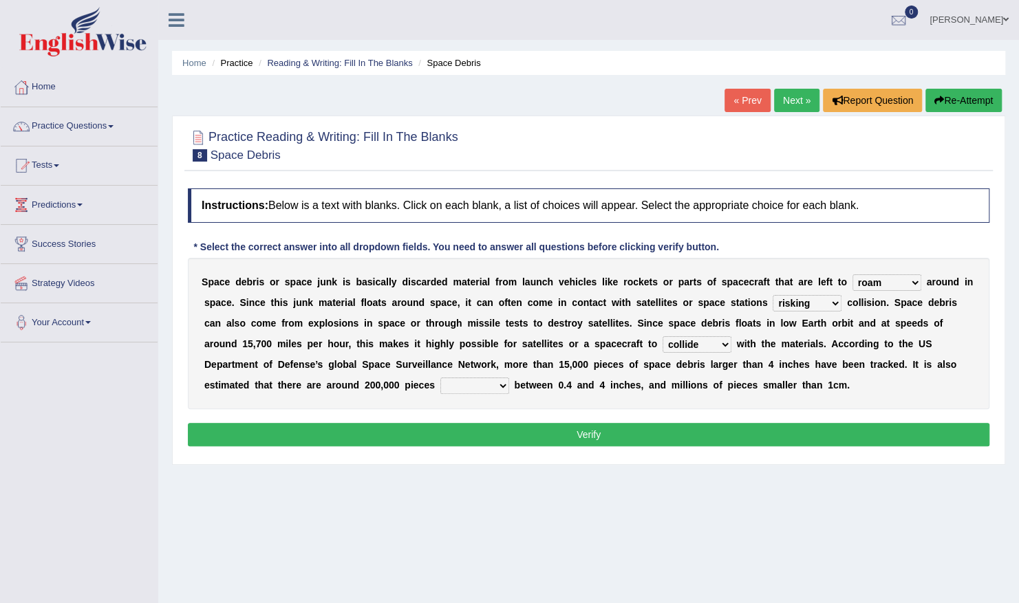
select select "sized"
click at [440, 378] on select "sized sizing size sizes" at bounding box center [474, 386] width 69 height 17
click at [566, 433] on button "Verify" at bounding box center [589, 434] width 802 height 23
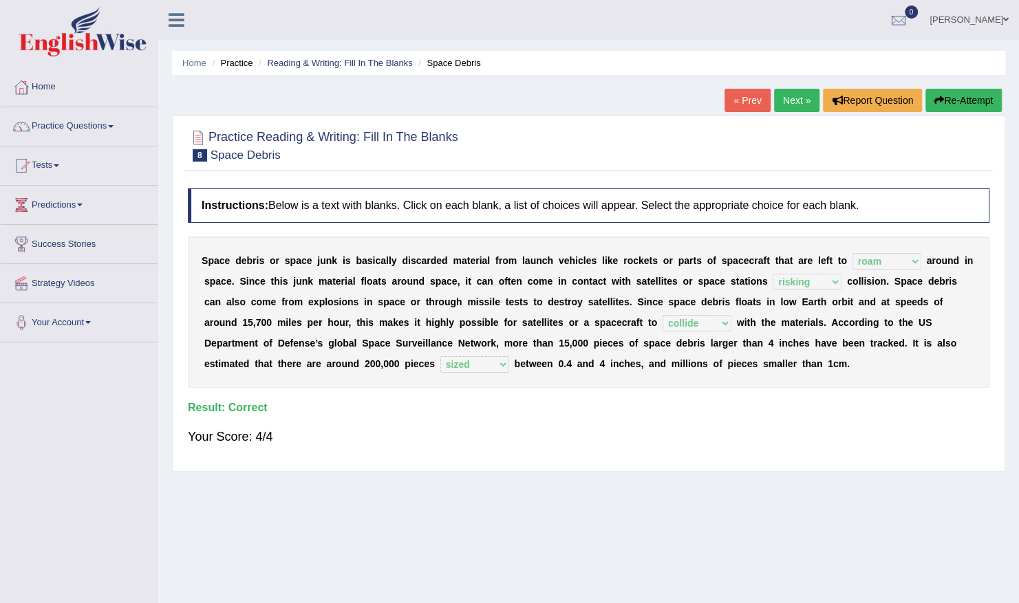
click at [789, 98] on link "Next »" at bounding box center [796, 100] width 45 height 23
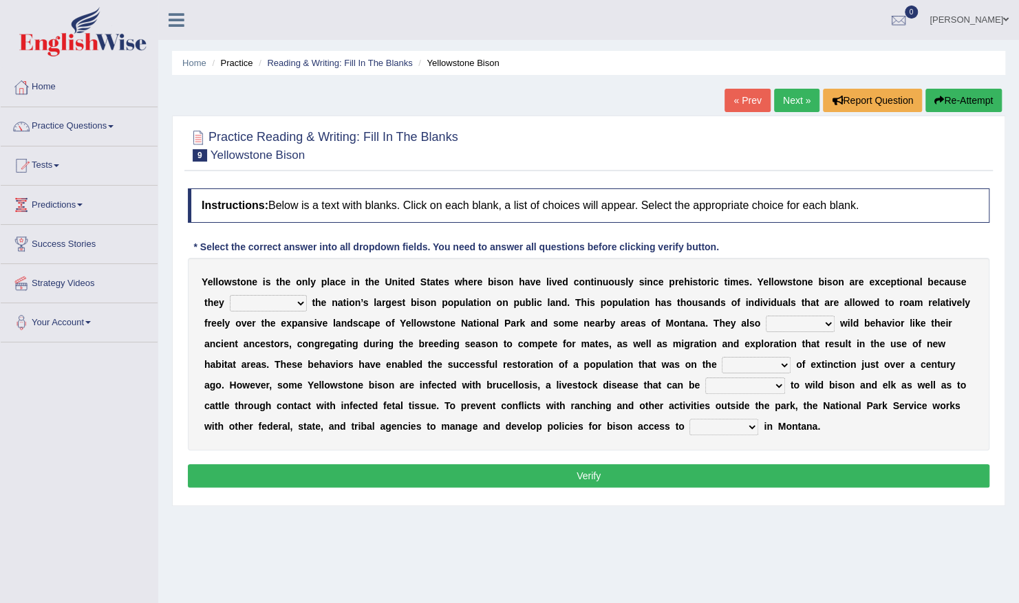
click at [267, 298] on select "congregate comprise consist compromise" at bounding box center [268, 303] width 77 height 17
select select "consist"
click at [230, 295] on select "congregate comprise consist compromise" at bounding box center [268, 303] width 77 height 17
click at [272, 303] on select "congregate comprise consist compromise" at bounding box center [268, 303] width 77 height 17
drag, startPoint x: 387, startPoint y: 546, endPoint x: 568, endPoint y: 388, distance: 240.9
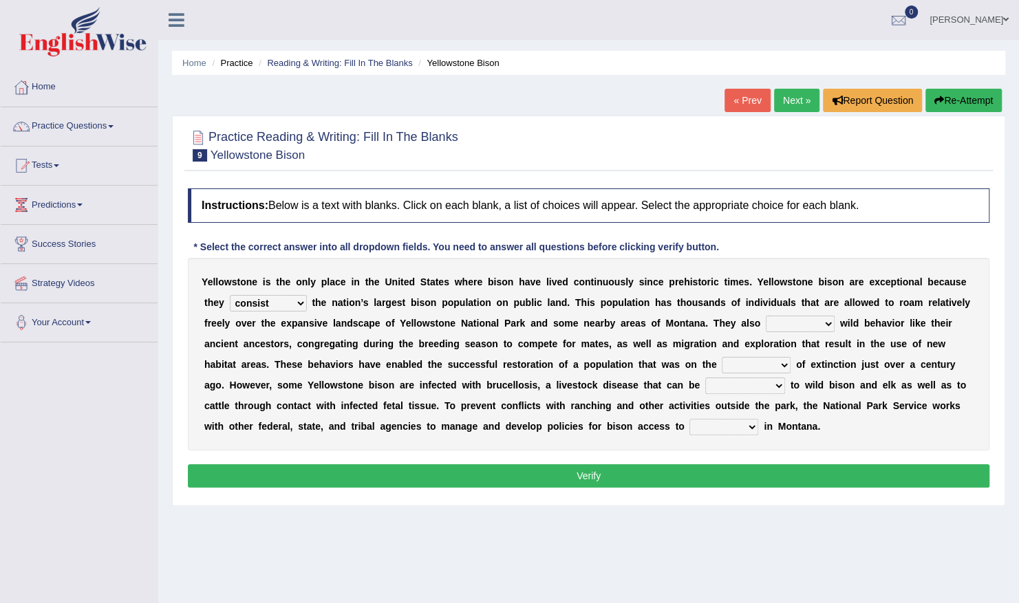
click at [568, 388] on div "Home Practice Reading & Writing: Fill In The Blanks Yellowstone Bison « Prev Ne…" at bounding box center [588, 344] width 861 height 688
click at [835, 318] on b at bounding box center [838, 323] width 6 height 11
click at [766, 321] on select "exhibit disregard resist encourage" at bounding box center [800, 324] width 69 height 17
select select "exhibit"
click at [766, 316] on select "exhibit disregard resist encourage" at bounding box center [800, 324] width 69 height 17
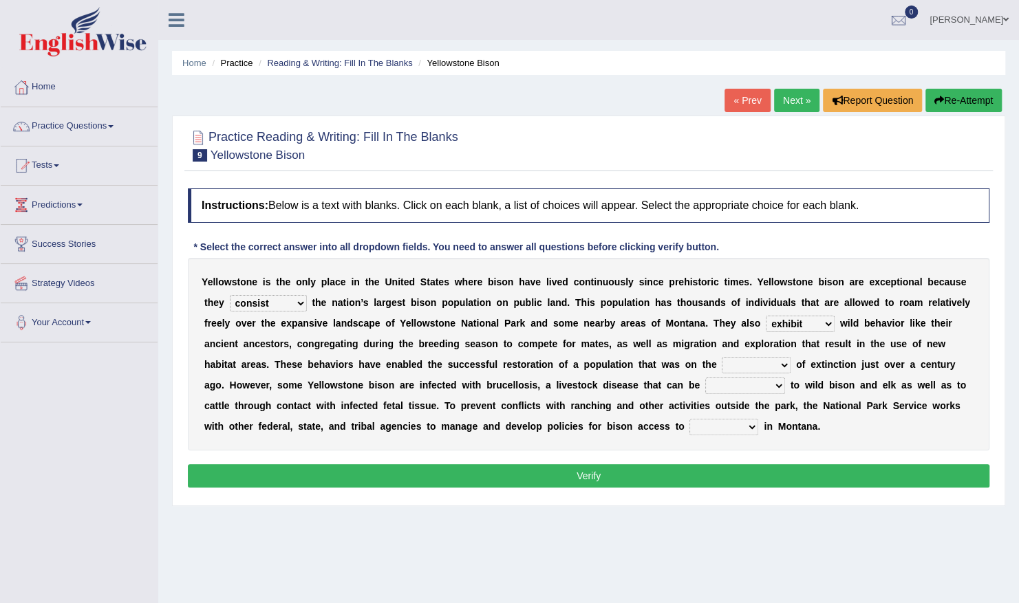
click at [722, 363] on select "brine brink danger brindle" at bounding box center [756, 365] width 69 height 17
select select "danger"
click at [722, 357] on select "brine brink danger brindle" at bounding box center [756, 365] width 69 height 17
click at [705, 384] on select "transplanted transported transgressed transmitted" at bounding box center [745, 386] width 80 height 17
select select "transmitted"
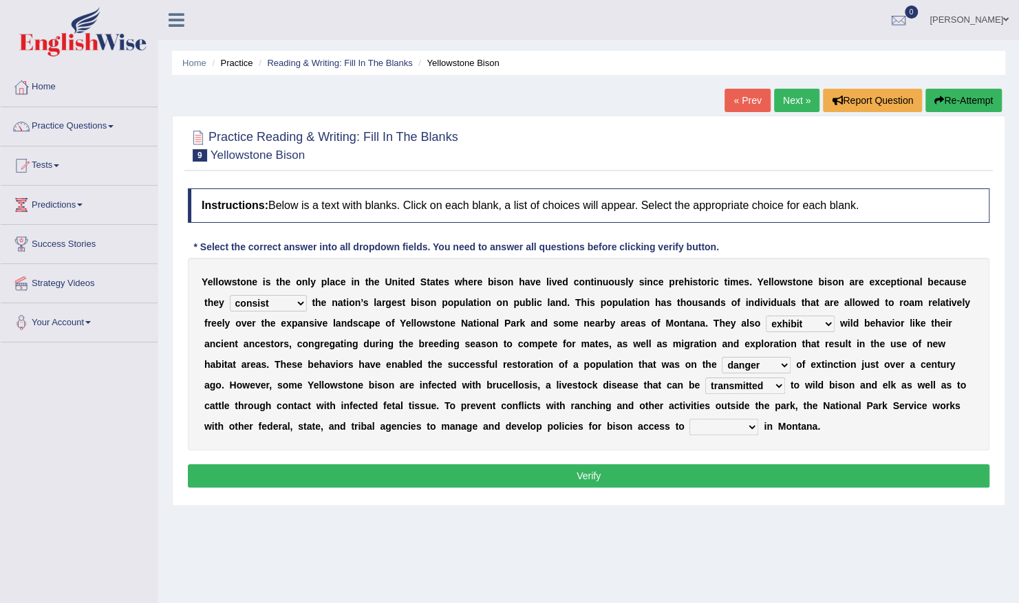
click at [705, 378] on select "transplanted transported transgressed transmitted" at bounding box center [745, 386] width 80 height 17
click at [689, 425] on select "habitat habitat habitant food" at bounding box center [723, 427] width 69 height 17
select select "habitant"
click at [689, 419] on select "habitat habitat habitant food" at bounding box center [723, 427] width 69 height 17
click at [549, 471] on button "Verify" at bounding box center [589, 475] width 802 height 23
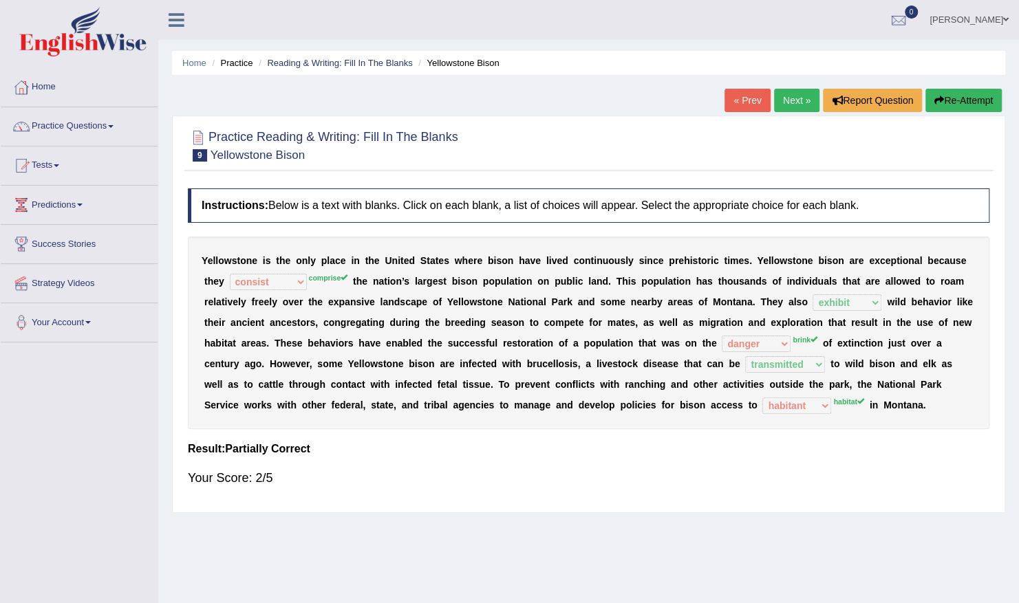
click at [977, 97] on button "Re-Attempt" at bounding box center [963, 100] width 76 height 23
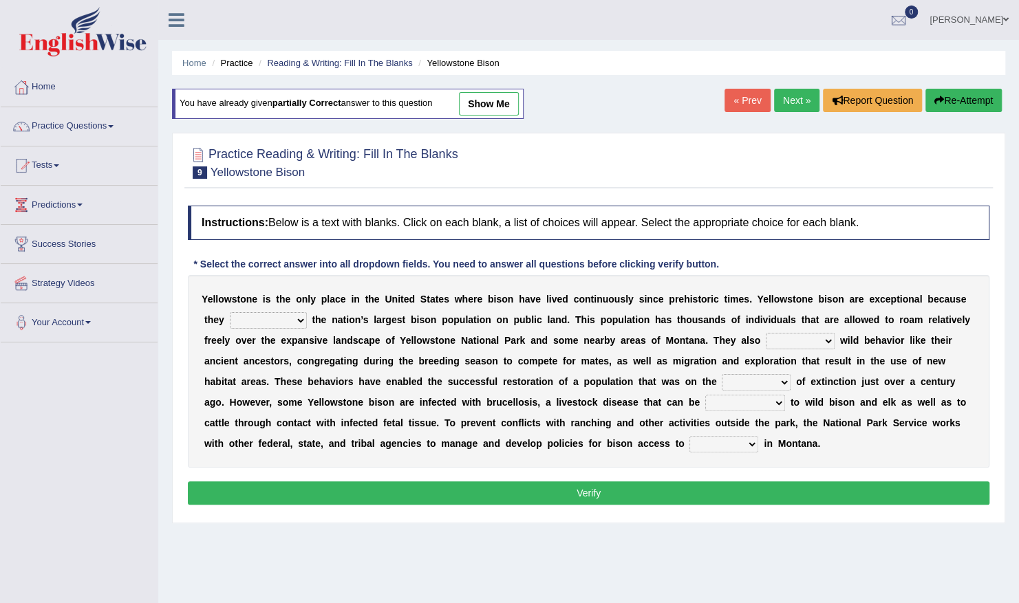
click at [267, 318] on select "congregate comprise consist compromise" at bounding box center [268, 320] width 77 height 17
select select "comprise"
click at [230, 312] on select "congregate comprise consist compromise" at bounding box center [268, 320] width 77 height 17
click at [766, 345] on select "exhibit disregard resist encourage" at bounding box center [800, 341] width 69 height 17
select select "exhibit"
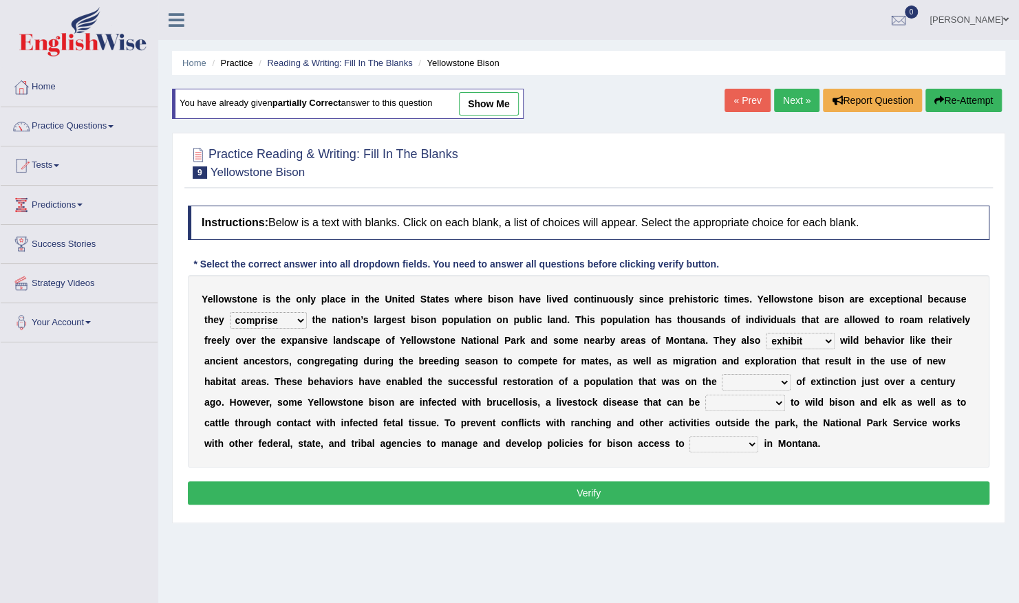
click at [766, 333] on select "exhibit disregard resist encourage" at bounding box center [800, 341] width 69 height 17
click at [722, 382] on select "brine brink danger brindle" at bounding box center [756, 382] width 69 height 17
select select "brink"
click at [722, 374] on select "brine brink danger brindle" at bounding box center [756, 382] width 69 height 17
click at [705, 406] on select "transplanted transported transgressed transmitted" at bounding box center [745, 403] width 80 height 17
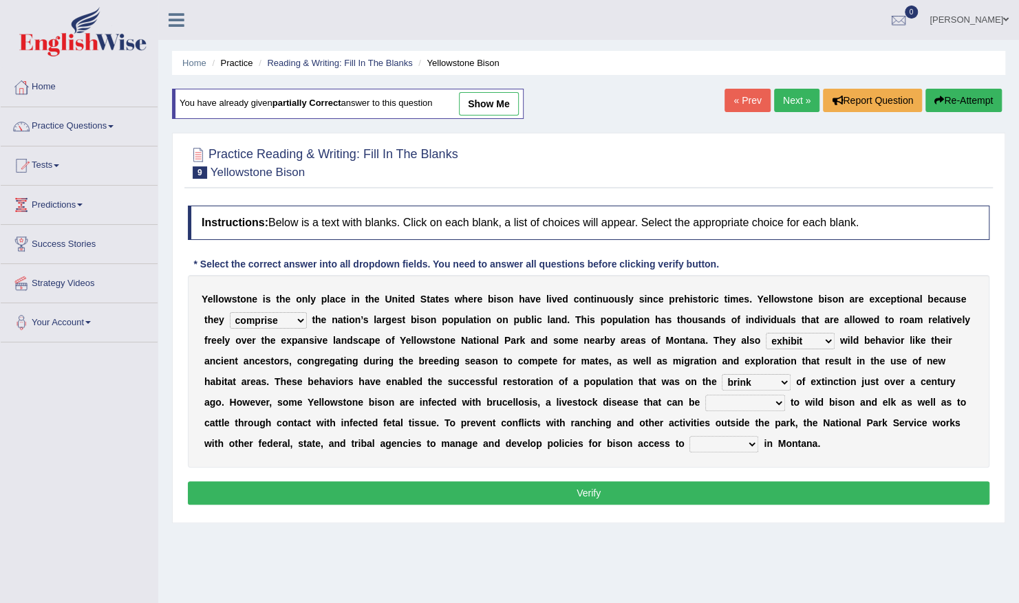
select select "transmitted"
click at [705, 395] on select "transplanted transported transgressed transmitted" at bounding box center [745, 403] width 80 height 17
click at [689, 436] on select "habitat habitat habitant food" at bounding box center [723, 444] width 69 height 17
select select "habitat"
click at [689, 436] on select "habitat habitat habitant food" at bounding box center [723, 444] width 69 height 17
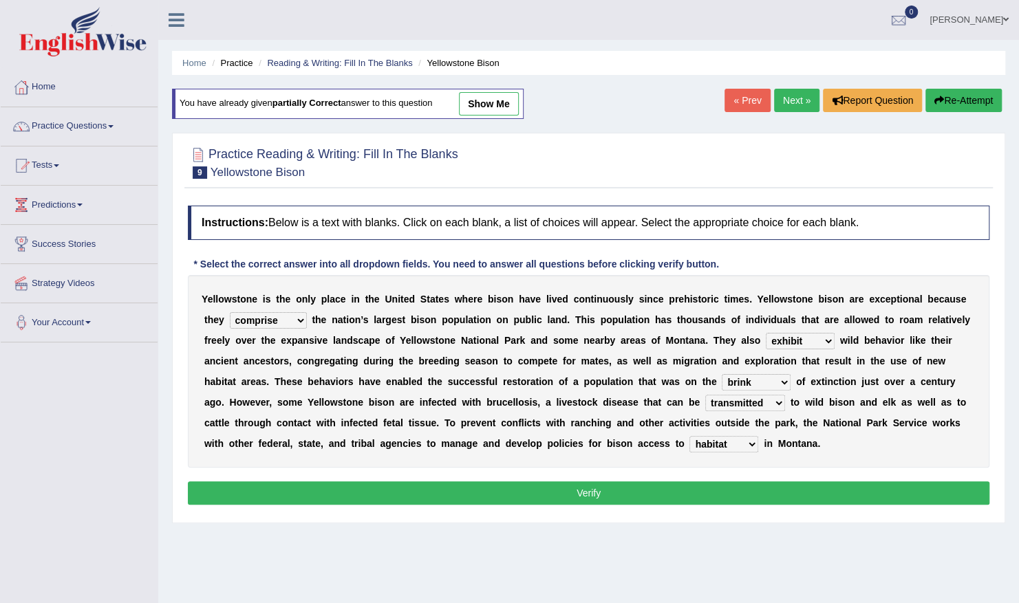
click at [517, 489] on button "Verify" at bounding box center [589, 493] width 802 height 23
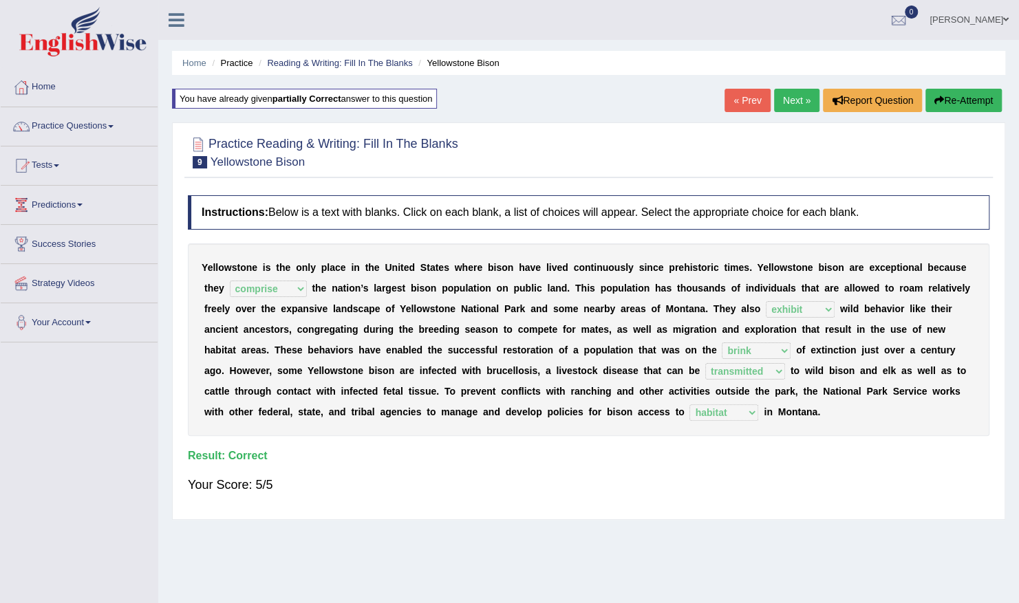
click at [795, 95] on link "Next »" at bounding box center [796, 100] width 45 height 23
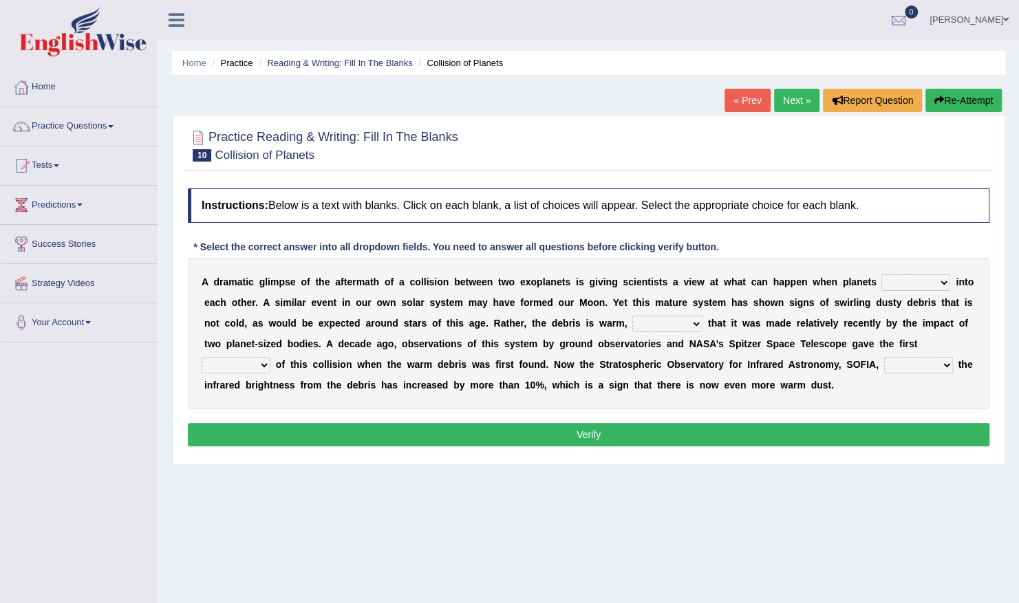
click at [890, 280] on select "crash explore roam implode" at bounding box center [915, 283] width 69 height 17
select select "crash"
click at [881, 275] on select "crash explore roam implode" at bounding box center [915, 283] width 69 height 17
click at [632, 322] on select "reinforcing sentencing forging conducing" at bounding box center [667, 324] width 70 height 17
select select "reinforcing"
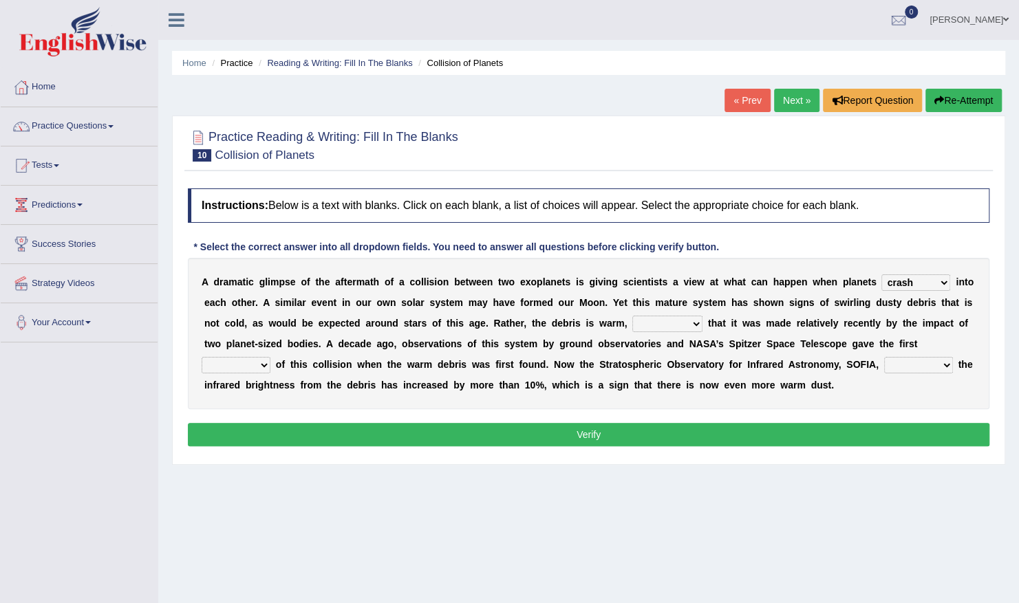
click at [632, 316] on select "reinforcing sentencing forging conducing" at bounding box center [667, 324] width 70 height 17
click at [270, 357] on select "pints faints hints taints" at bounding box center [236, 365] width 69 height 17
select select "hints"
click at [270, 357] on select "pints faints hints taints" at bounding box center [236, 365] width 69 height 17
click at [884, 366] on select "concealed revealed repealed unsealed" at bounding box center [918, 365] width 69 height 17
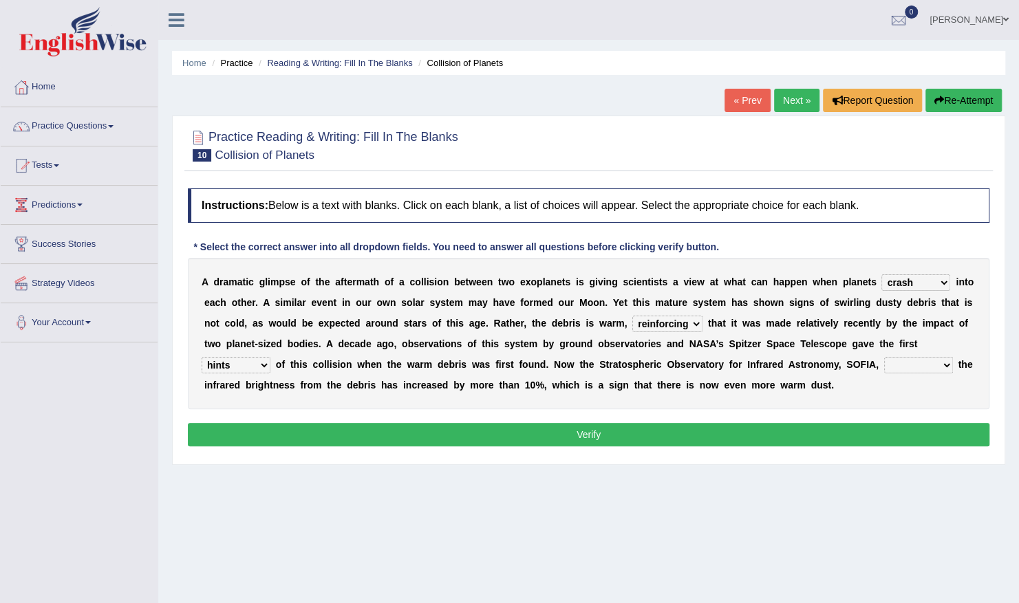
select select "revealed"
click at [884, 357] on select "concealed revealed repealed unsealed" at bounding box center [918, 365] width 69 height 17
click at [685, 433] on button "Verify" at bounding box center [589, 434] width 802 height 23
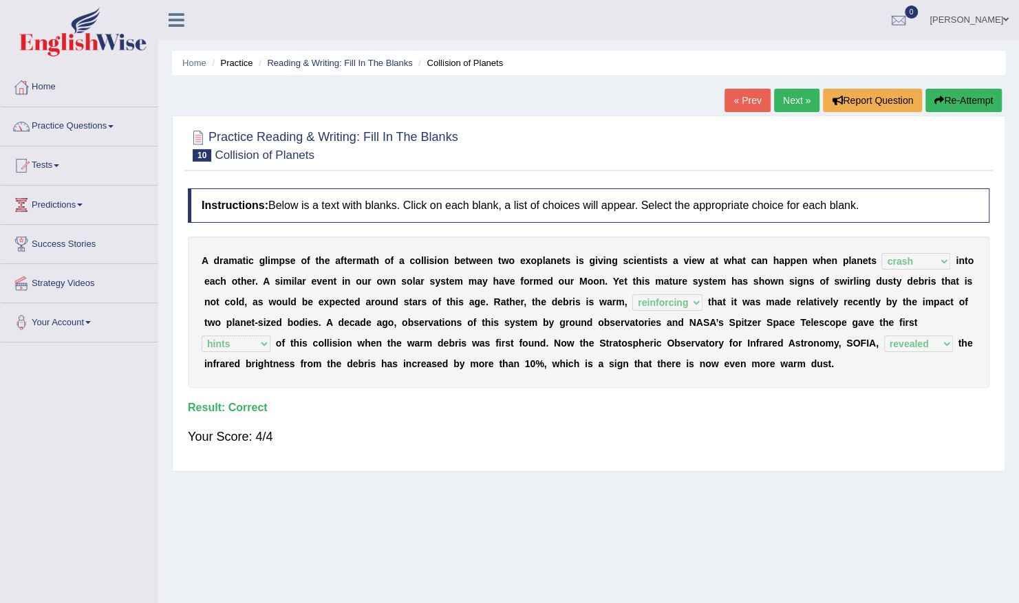
click at [792, 99] on link "Next »" at bounding box center [796, 100] width 45 height 23
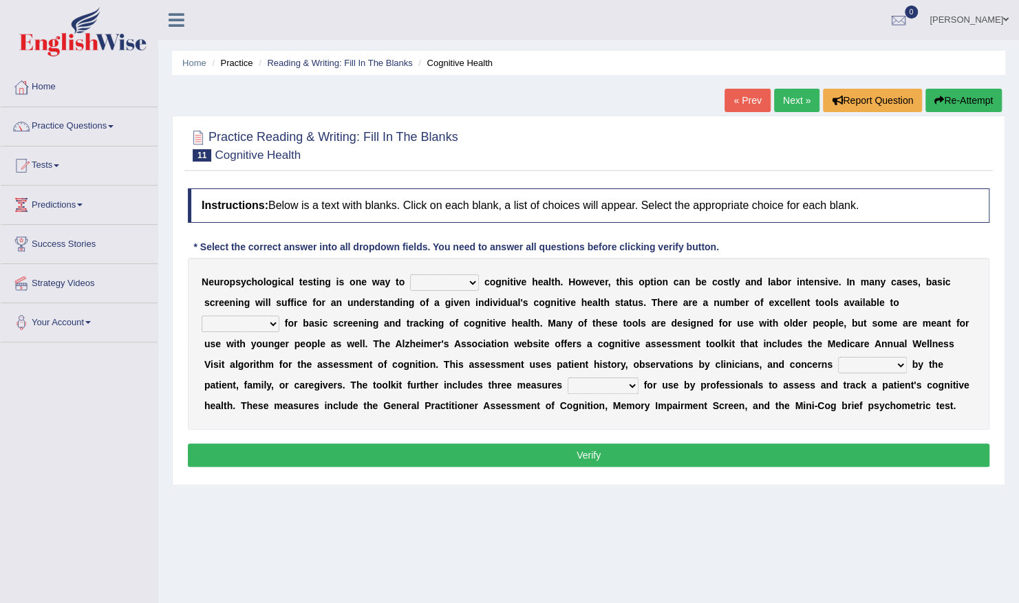
click at [458, 283] on select "obsess assess possess access" at bounding box center [444, 283] width 69 height 17
select select "assess"
click at [410, 275] on select "obsess assess possess access" at bounding box center [444, 283] width 69 height 17
click at [279, 316] on select "stationers practitioners petitioners questioners" at bounding box center [241, 324] width 78 height 17
select select "practitioners"
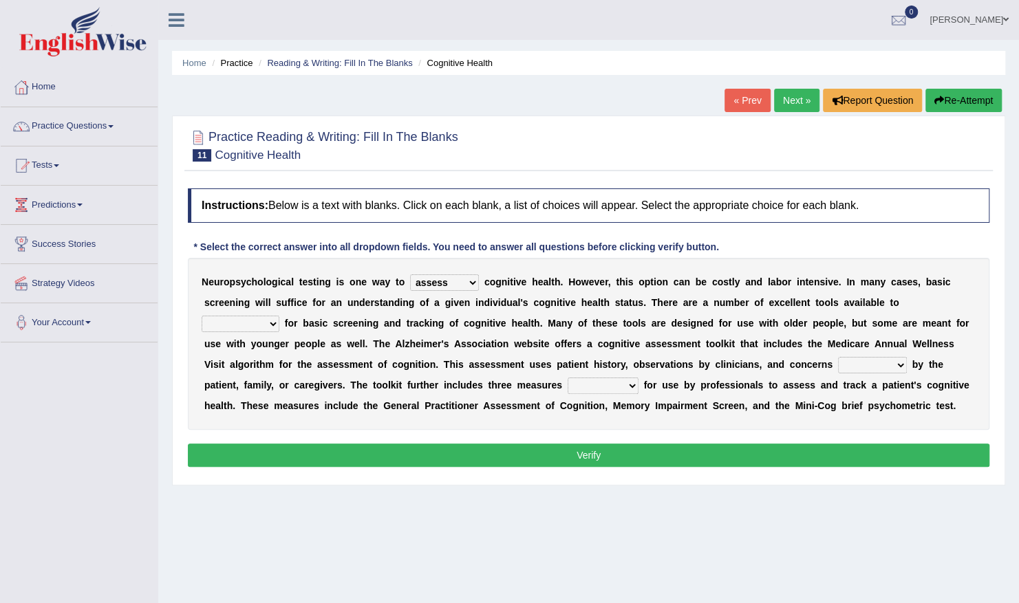
click at [279, 316] on select "stationers practitioners petitioners questioners" at bounding box center [241, 324] width 78 height 17
click at [838, 361] on select "raised rising arising praised" at bounding box center [872, 365] width 69 height 17
select select "raised"
click at [838, 357] on select "raised rising arising praised" at bounding box center [872, 365] width 69 height 17
click at [568, 381] on select "validated intimidated dilapidated antedated" at bounding box center [603, 386] width 71 height 17
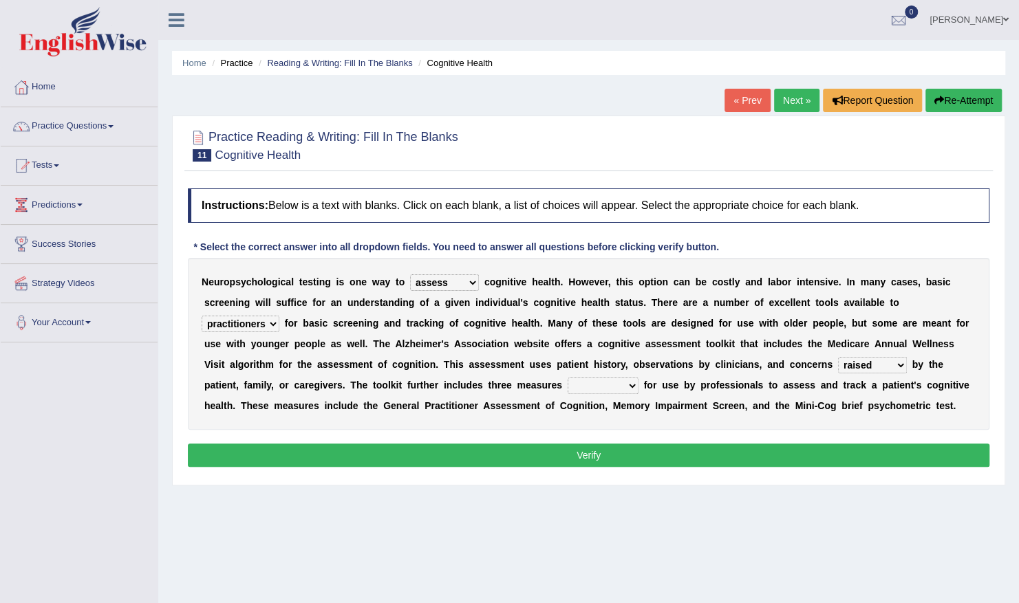
select select "validated"
click at [568, 378] on select "validated intimidated dilapidated antedated" at bounding box center [603, 386] width 71 height 17
click at [462, 446] on button "Verify" at bounding box center [589, 455] width 802 height 23
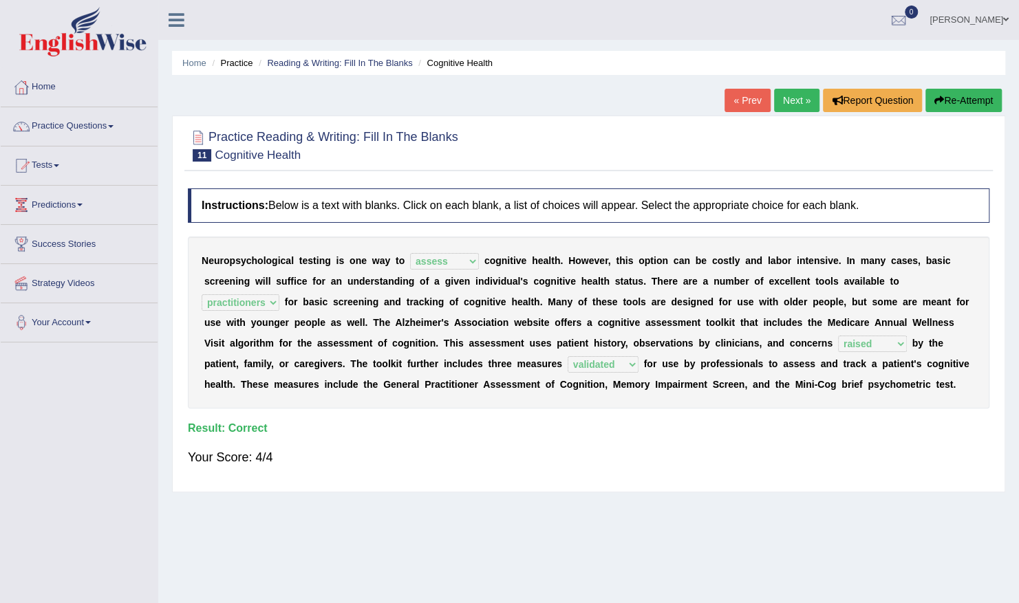
click at [787, 99] on link "Next »" at bounding box center [796, 100] width 45 height 23
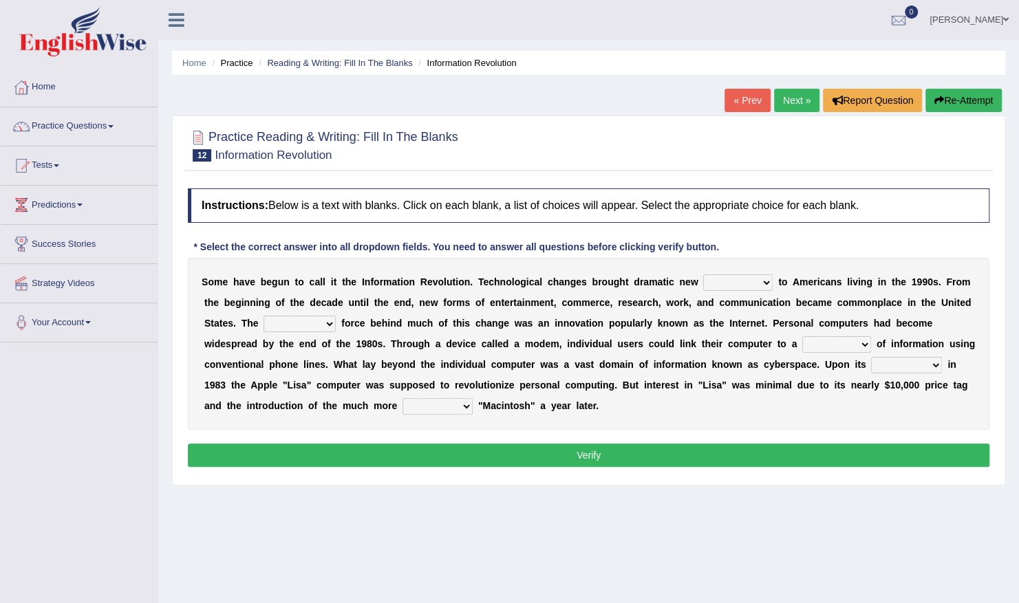
click at [732, 277] on select "challenges puzzles options confusion" at bounding box center [737, 283] width 69 height 17
select select "challenges"
click at [703, 275] on select "challenges puzzles options confusion" at bounding box center [737, 283] width 69 height 17
click at [264, 321] on select "unremitting uninspiring driving insinuating" at bounding box center [300, 324] width 72 height 17
select select "unremitting"
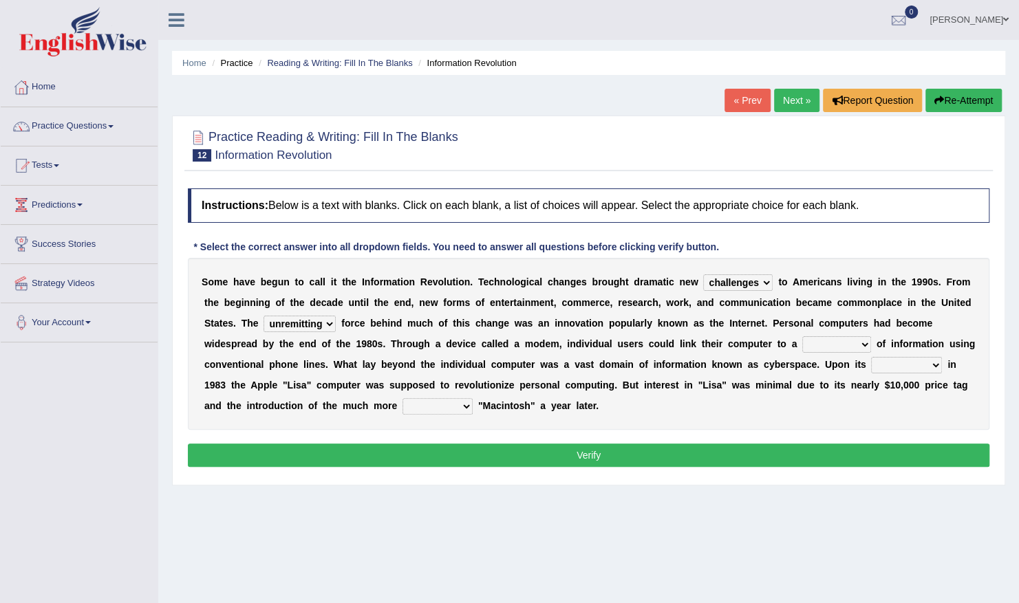
click at [264, 316] on select "unremitting uninspiring driving insinuating" at bounding box center [300, 324] width 72 height 17
click at [802, 339] on select "magnitude bulk wealth volume" at bounding box center [836, 344] width 69 height 17
select select "bulk"
click at [802, 336] on select "magnitude bulk wealth volume" at bounding box center [836, 344] width 69 height 17
click at [871, 362] on select "relief release publication emission" at bounding box center [906, 365] width 71 height 17
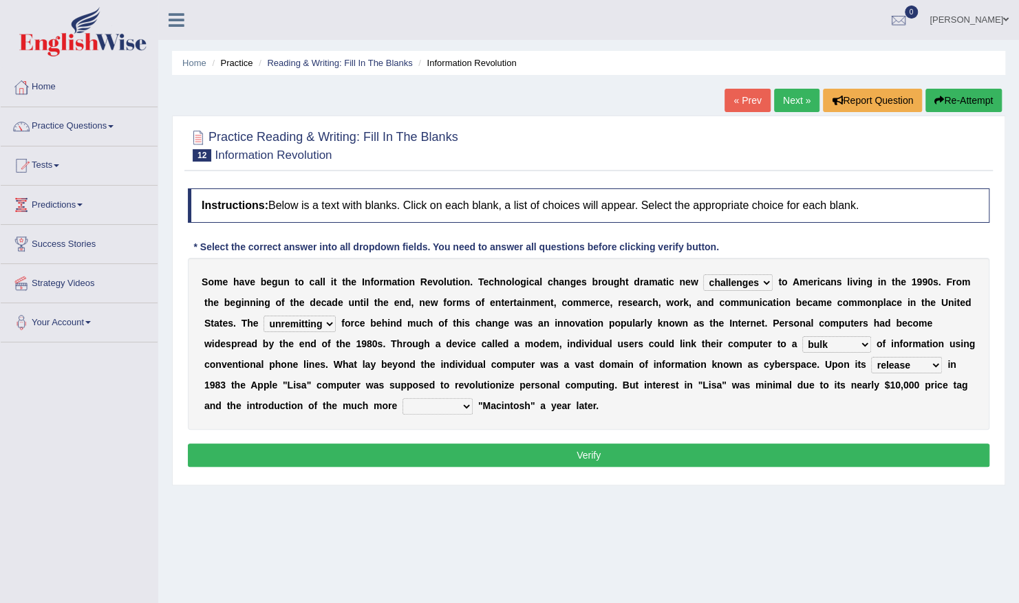
click at [871, 357] on select "relief release publication emission" at bounding box center [906, 365] width 71 height 17
click at [871, 358] on select "relief release publication emission" at bounding box center [906, 365] width 71 height 17
select select "publication"
click at [871, 357] on select "relief release publication emission" at bounding box center [906, 365] width 71 height 17
click at [473, 398] on select "convenient affordable advanced formidable" at bounding box center [437, 406] width 70 height 17
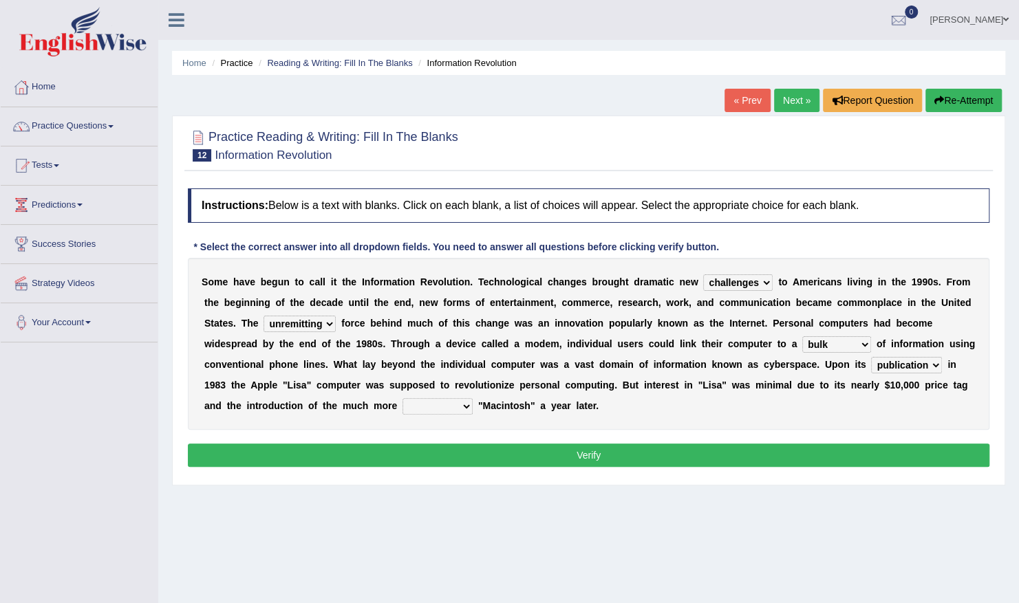
select select "advanced"
click at [473, 398] on select "convenient affordable advanced formidable" at bounding box center [437, 406] width 70 height 17
click at [812, 453] on button "Verify" at bounding box center [589, 455] width 802 height 23
